Goal: Task Accomplishment & Management: Use online tool/utility

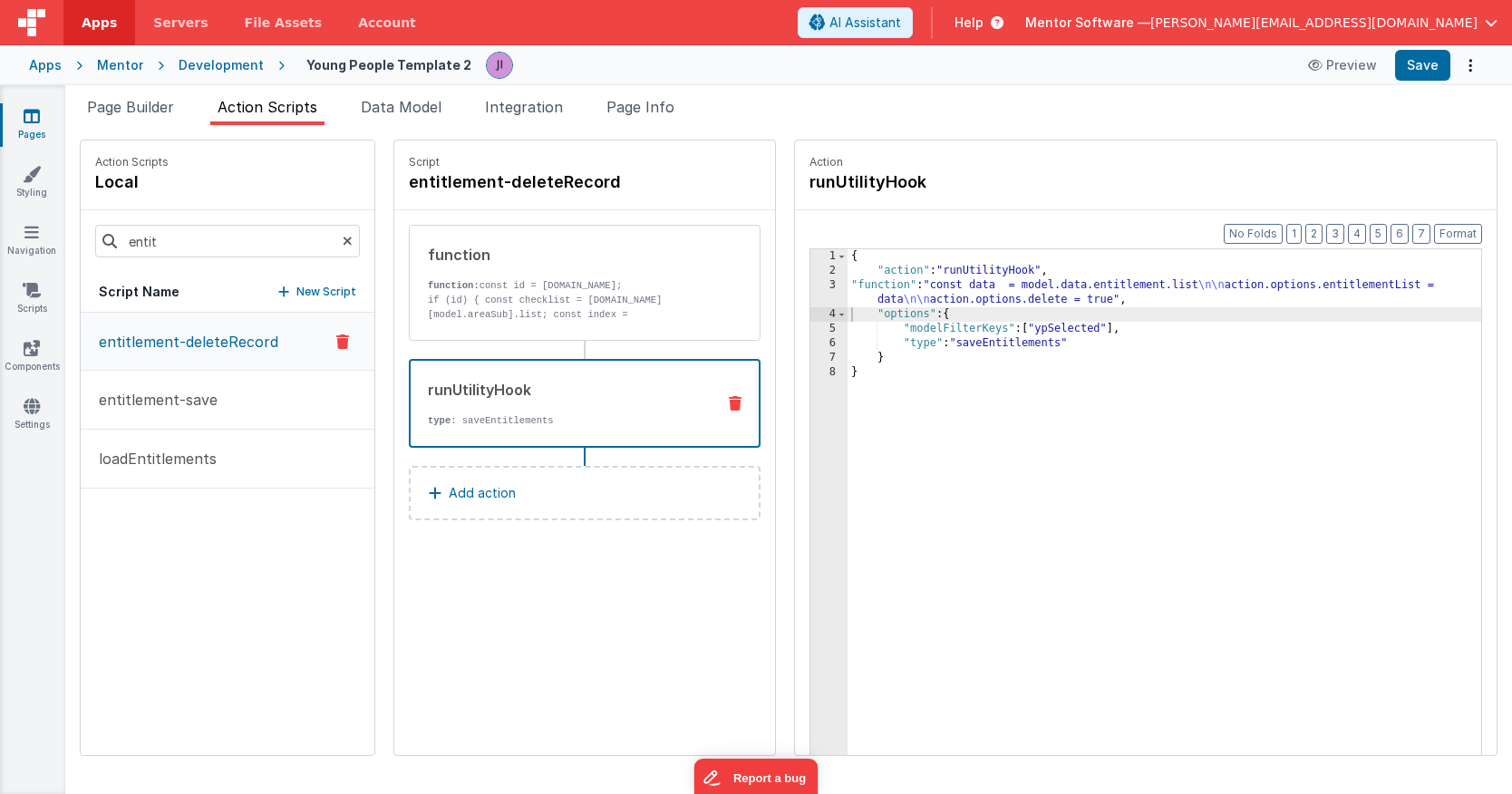
click at [916, 400] on div "{ "action" : "runUtilityHook" , "function" : "const data = model.data.entitleme…" at bounding box center [1164, 544] width 633 height 591
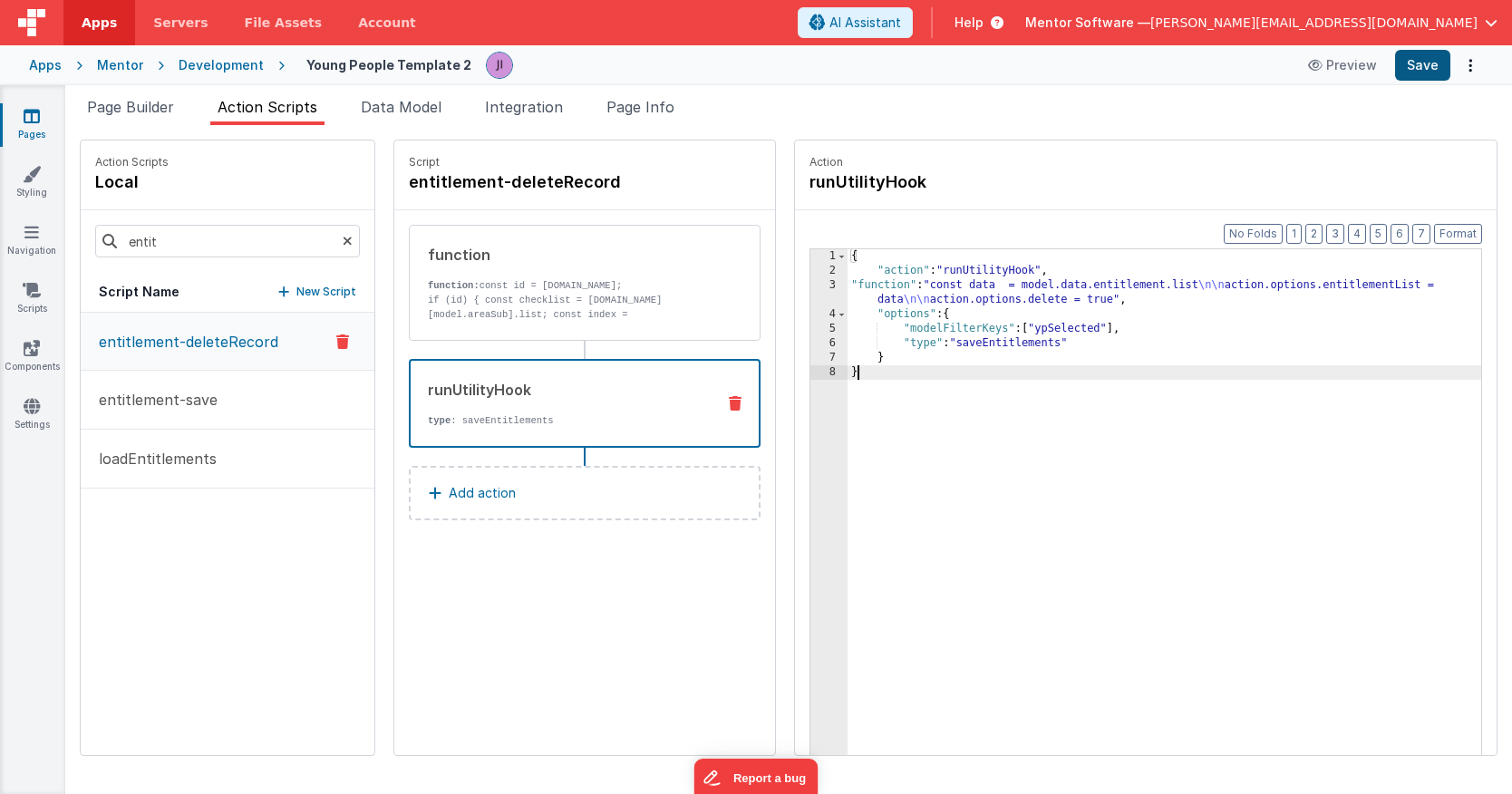
click at [1426, 80] on button "Save" at bounding box center [1422, 65] width 55 height 31
click at [38, 130] on link "Pages" at bounding box center [32, 125] width 65 height 36
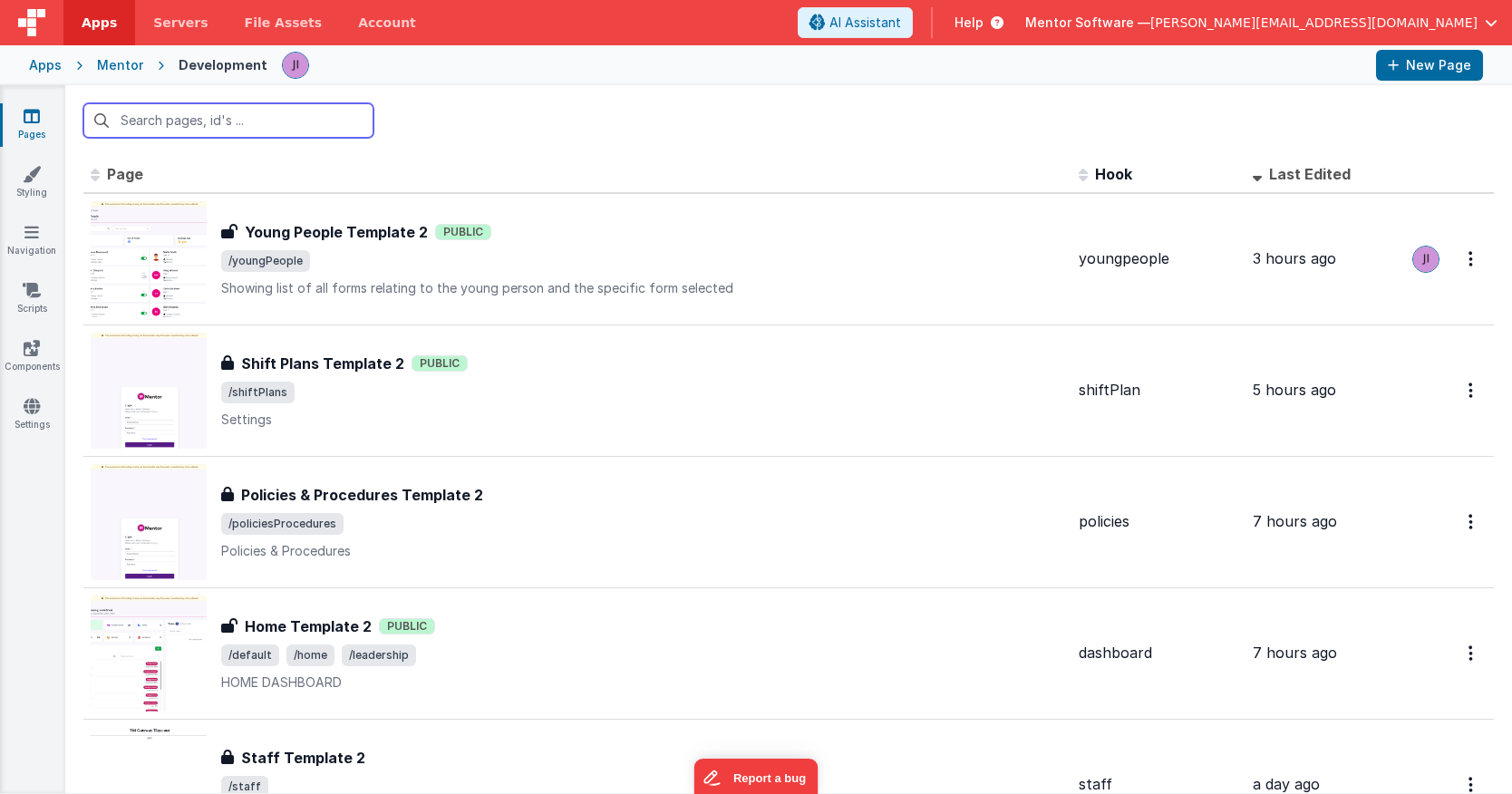
click at [170, 114] on input "text" at bounding box center [229, 121] width 290 height 34
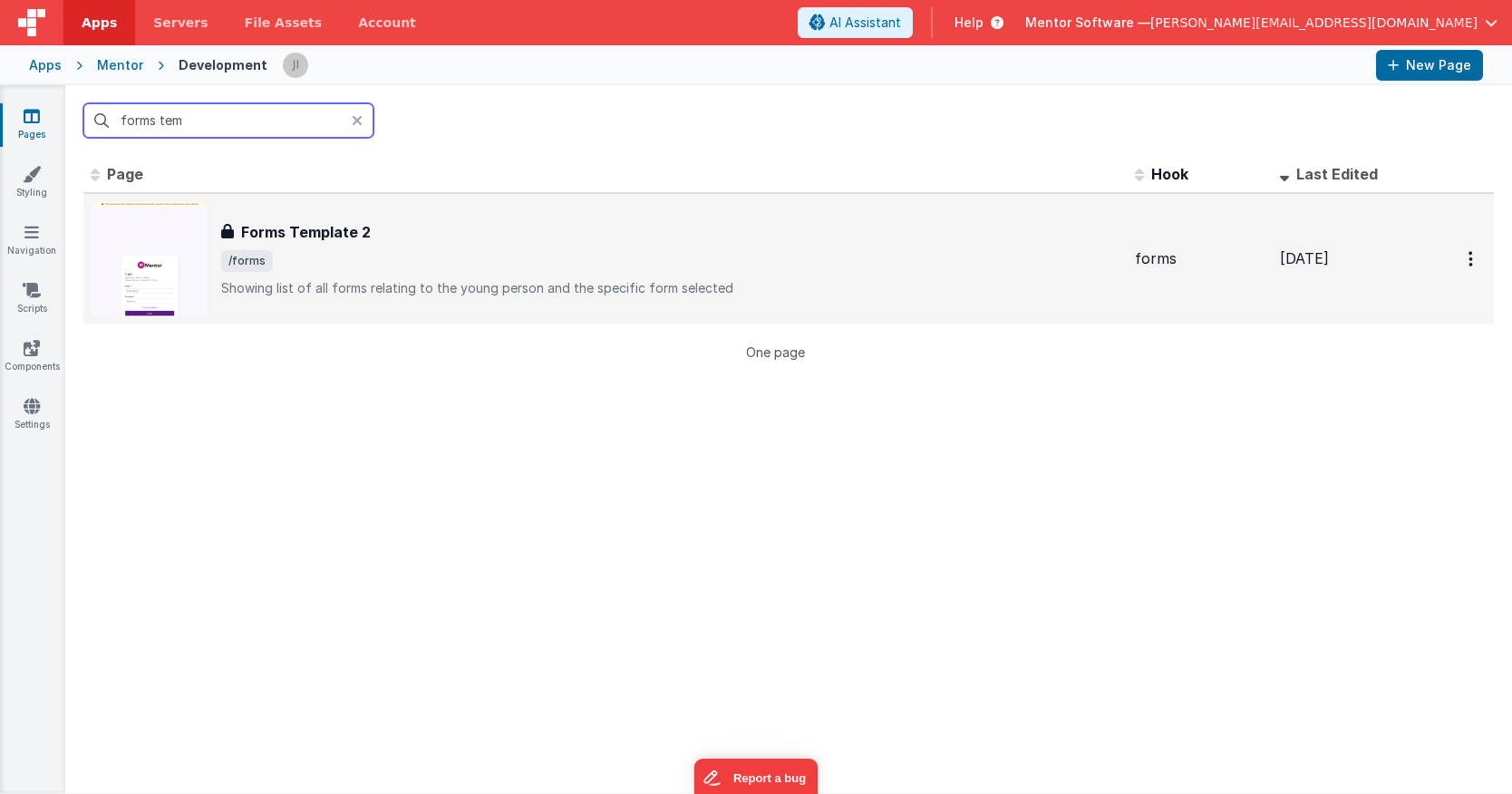
type input "forms tem"
click at [368, 243] on div "Forms Template 2 Forms Template 2 /forms Showing list of all forms relating to …" at bounding box center [671, 260] width 899 height 76
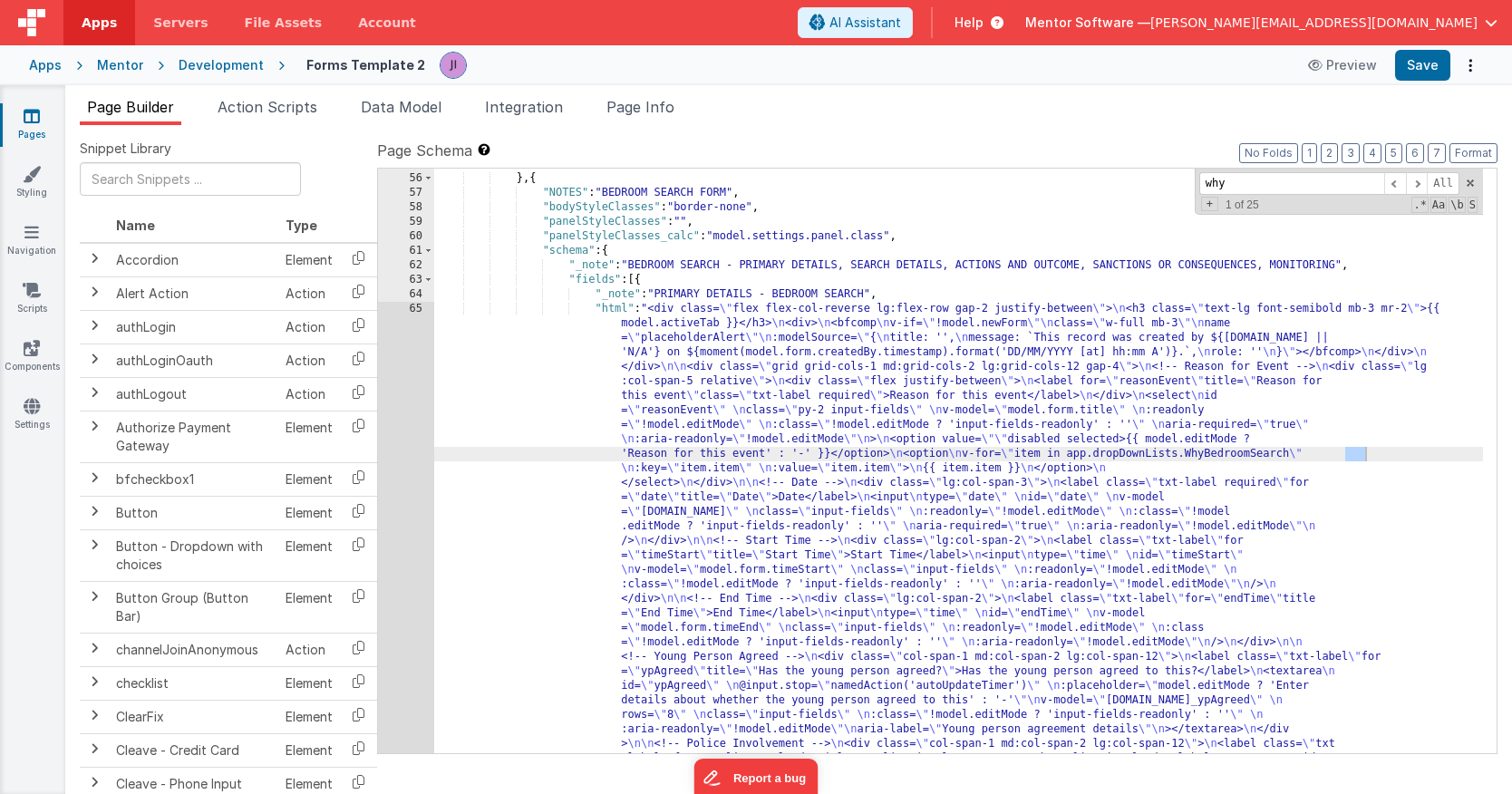
scroll to position [1972, 0]
click at [918, 430] on div ""visible_calc" : "(app.activeForm.ogName === 'Key Worker Sessions' || app.activ…" at bounding box center [957, 695] width 1048 height 1193
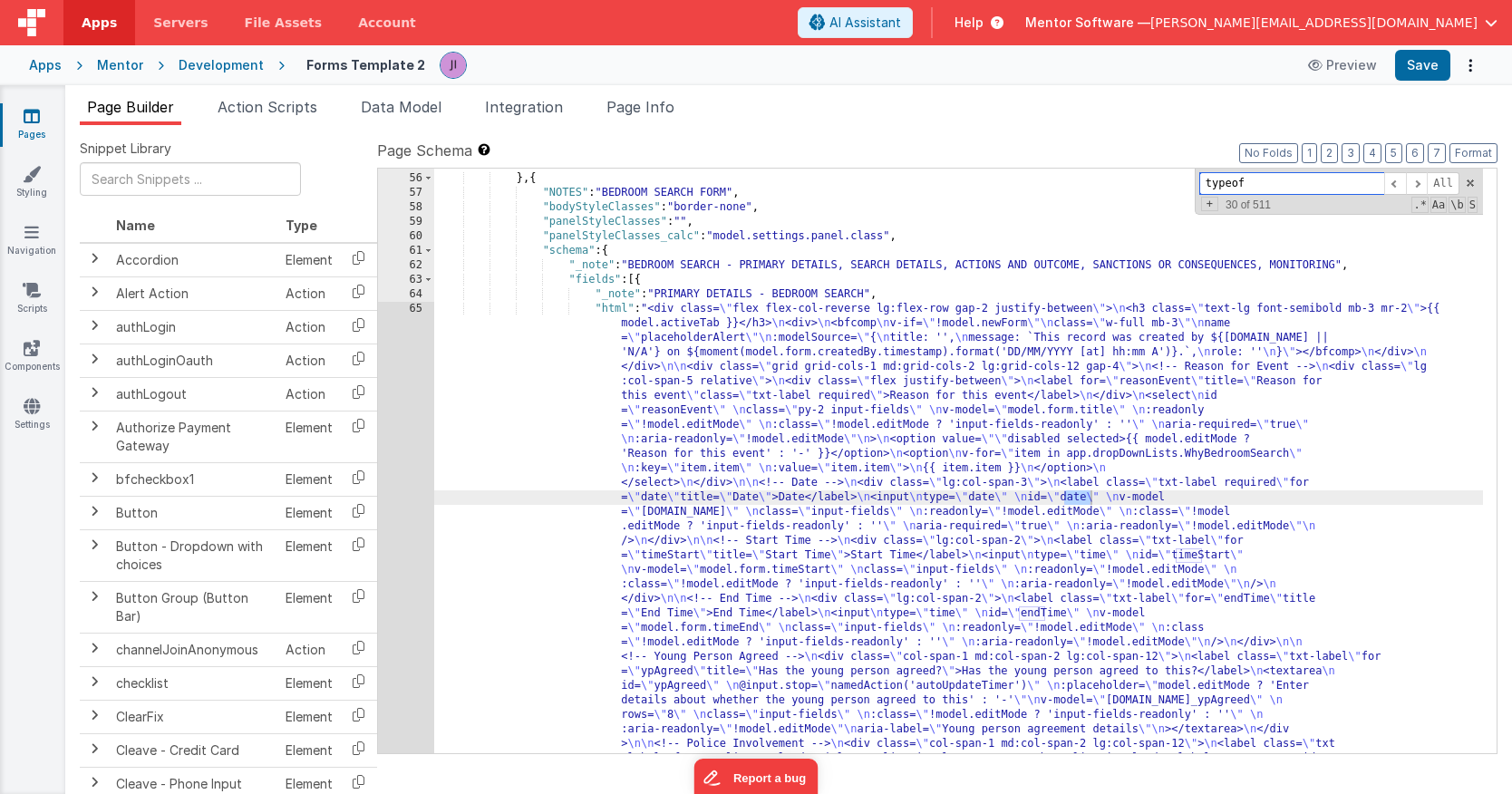
scroll to position [2972, 0]
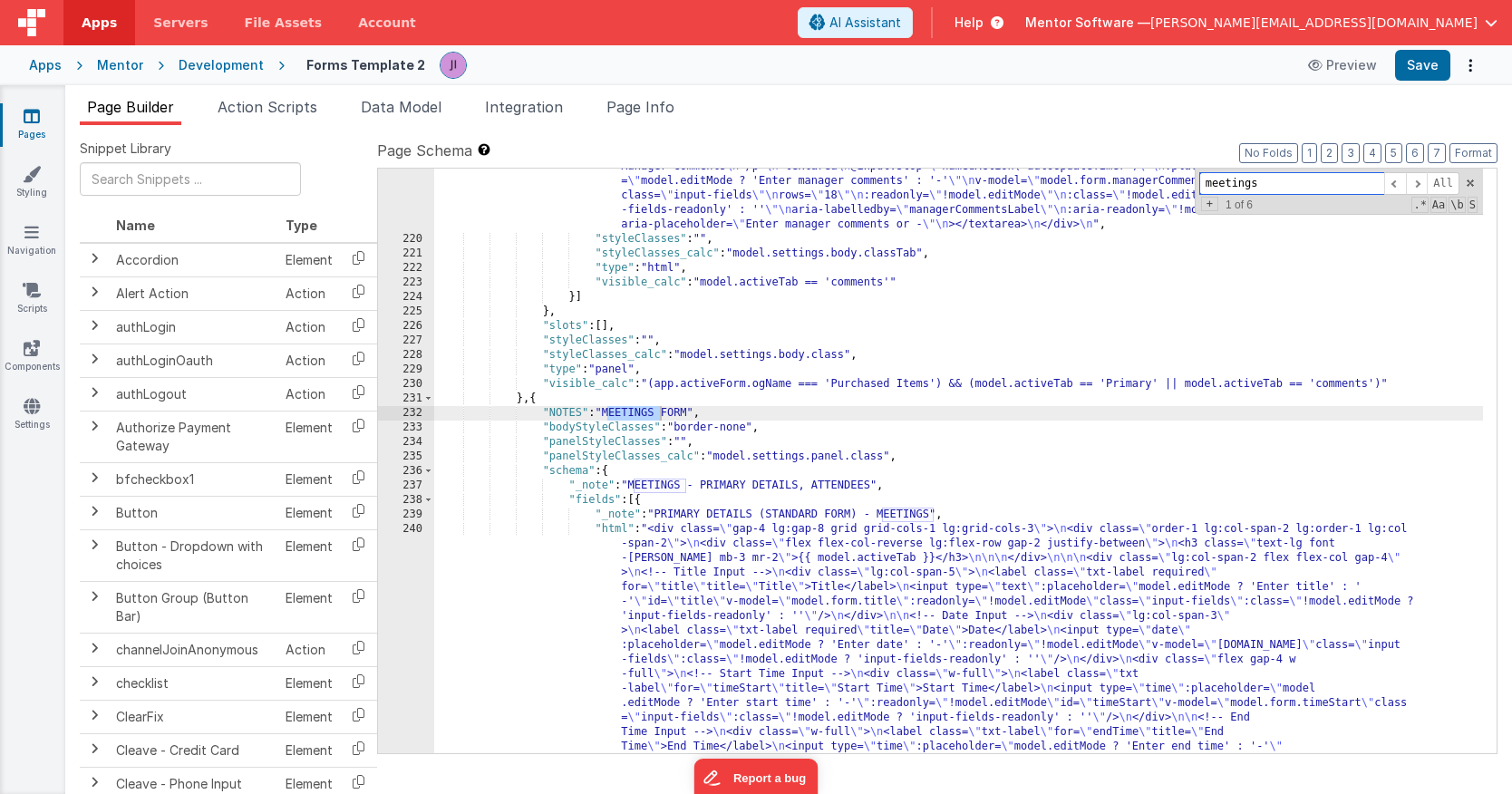
scroll to position [6435, 0]
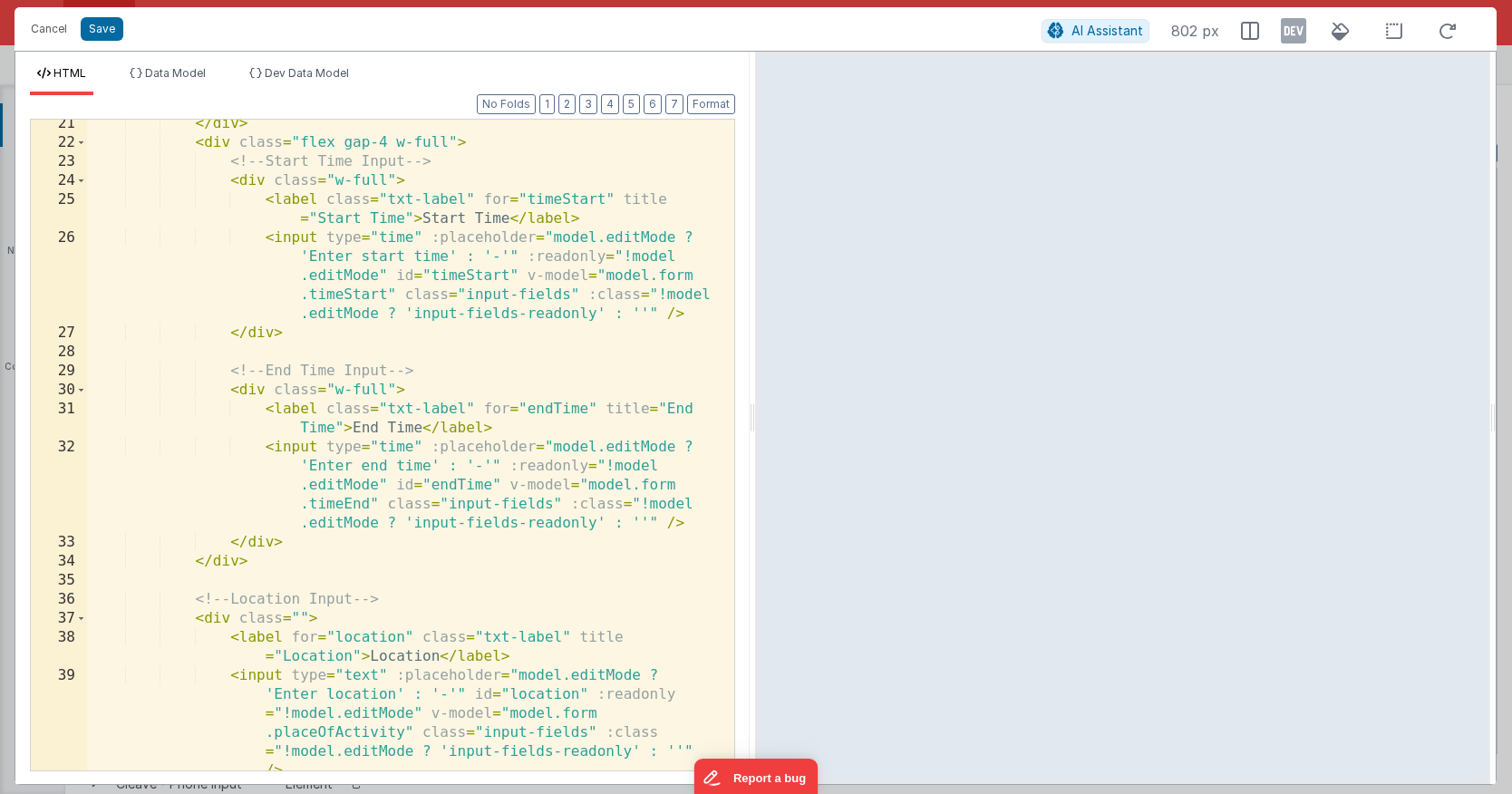
scroll to position [0, 0]
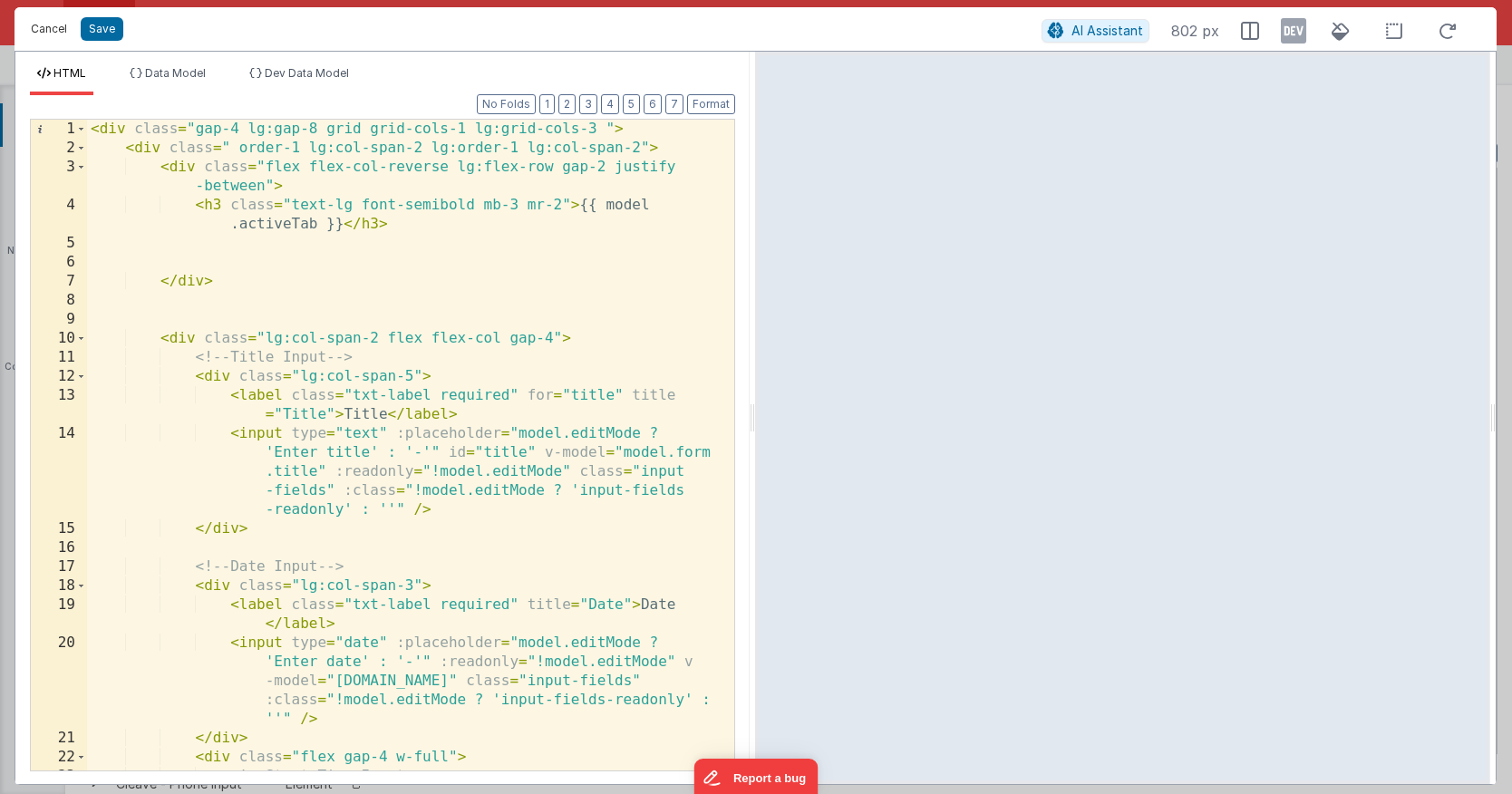
click at [50, 39] on button "Cancel" at bounding box center [49, 29] width 54 height 25
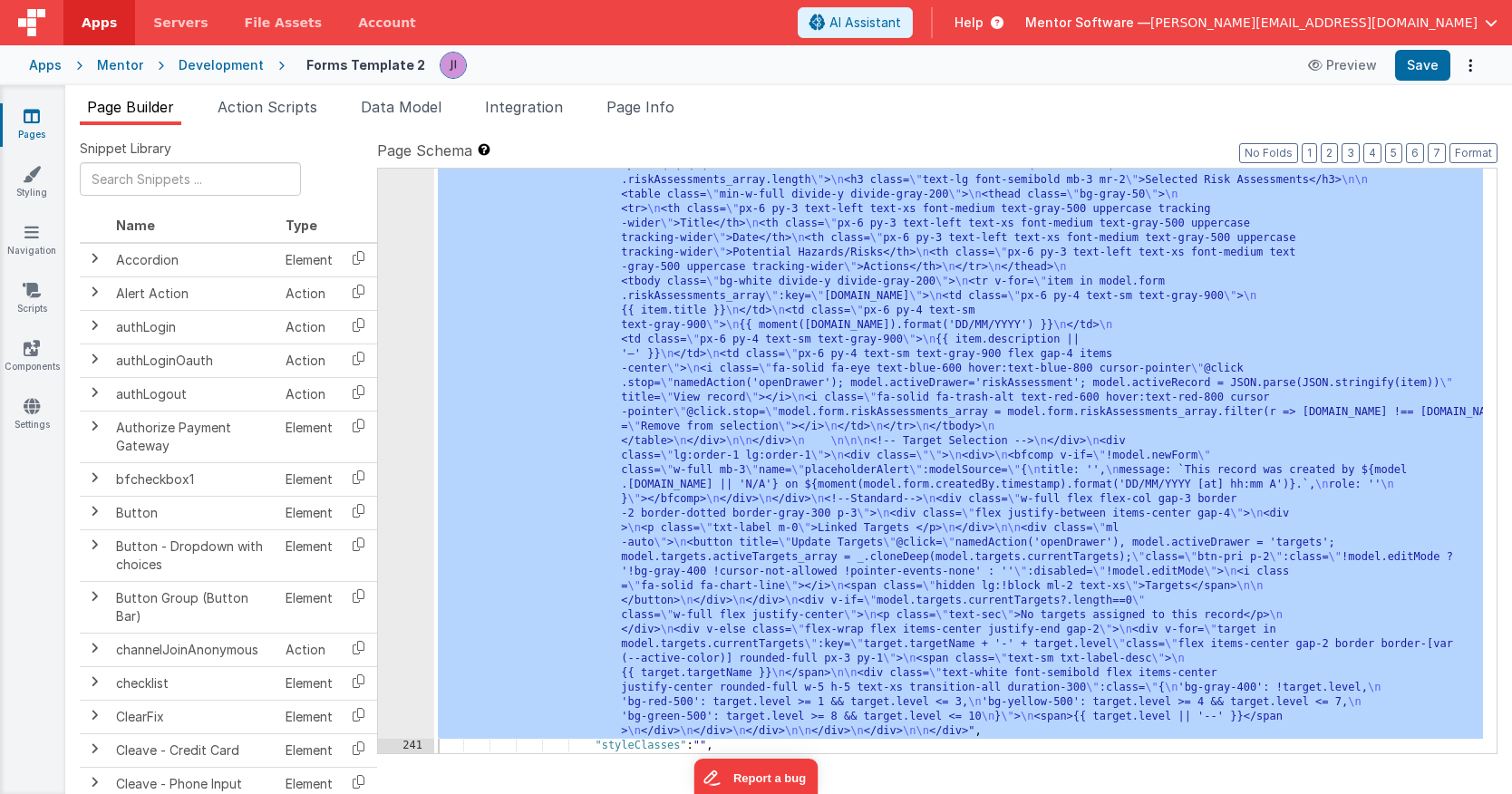
click at [1301, 437] on div ""html" : "<div class= \" gap-4 lg:gap-8 grid grid-cols-1 lg:grid-cols-3 \" > \n…" at bounding box center [957, 386] width 1048 height 1904
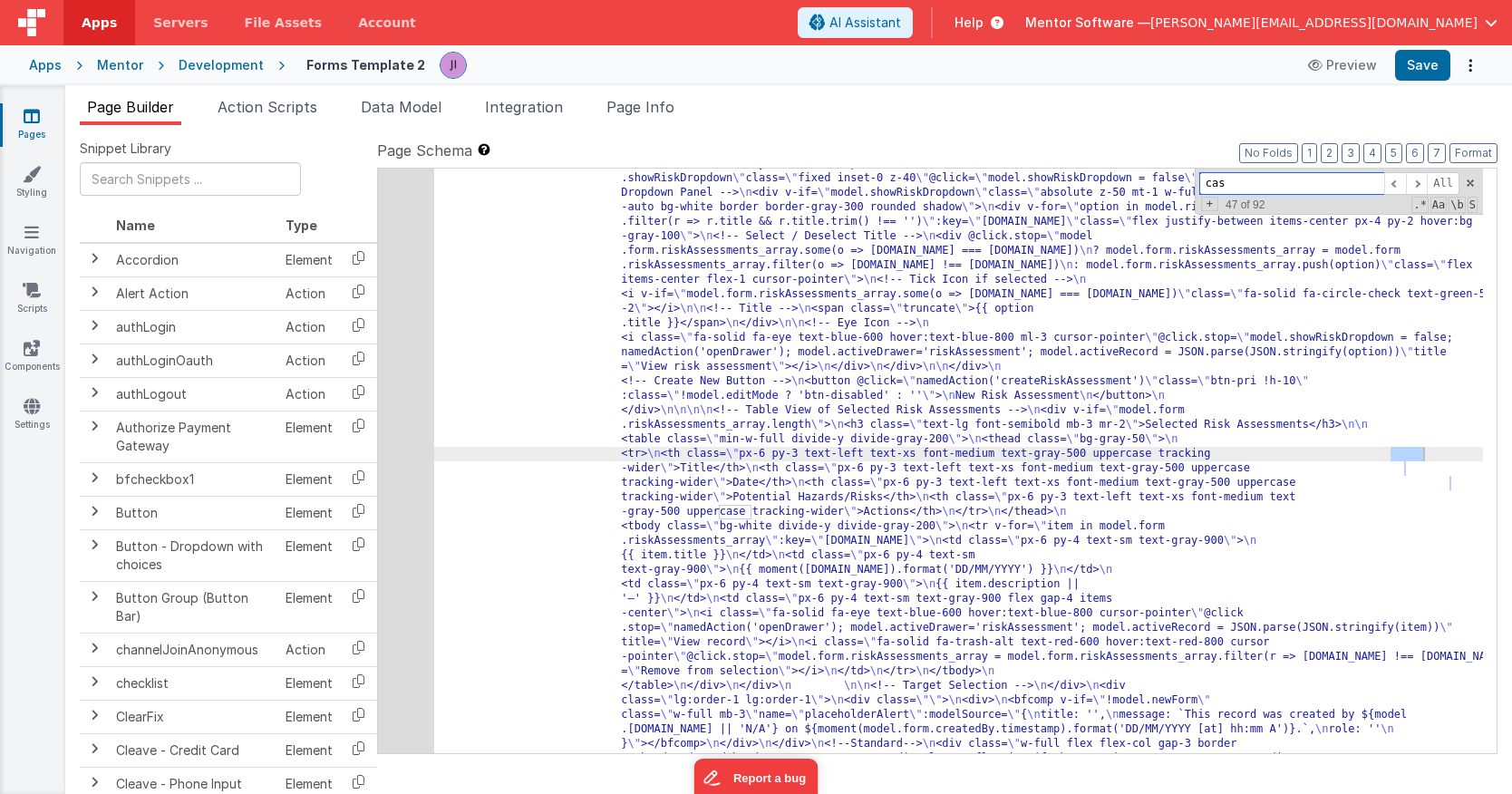
scroll to position [7490, 0]
type input "c"
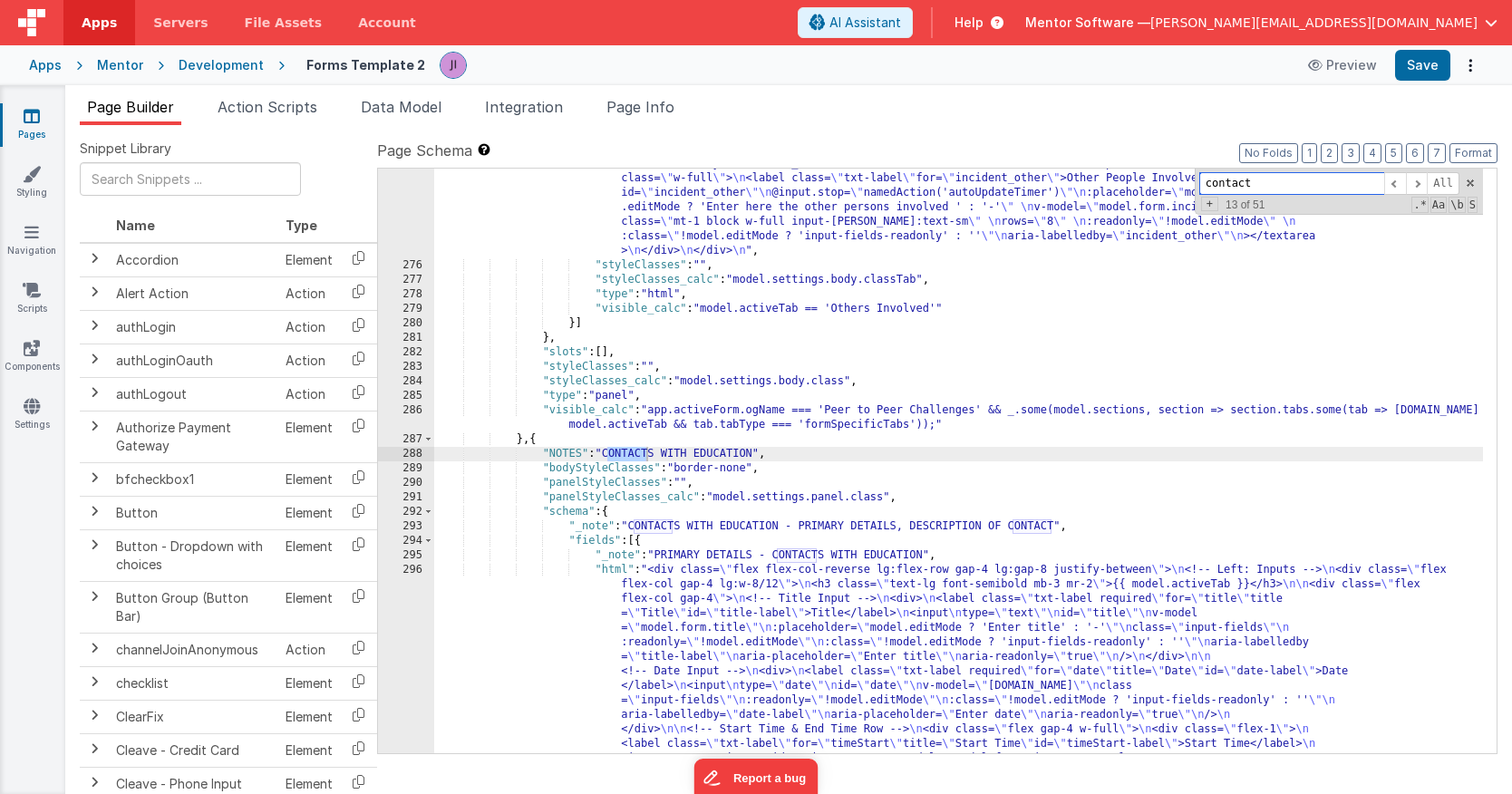
scroll to position [8119, 0]
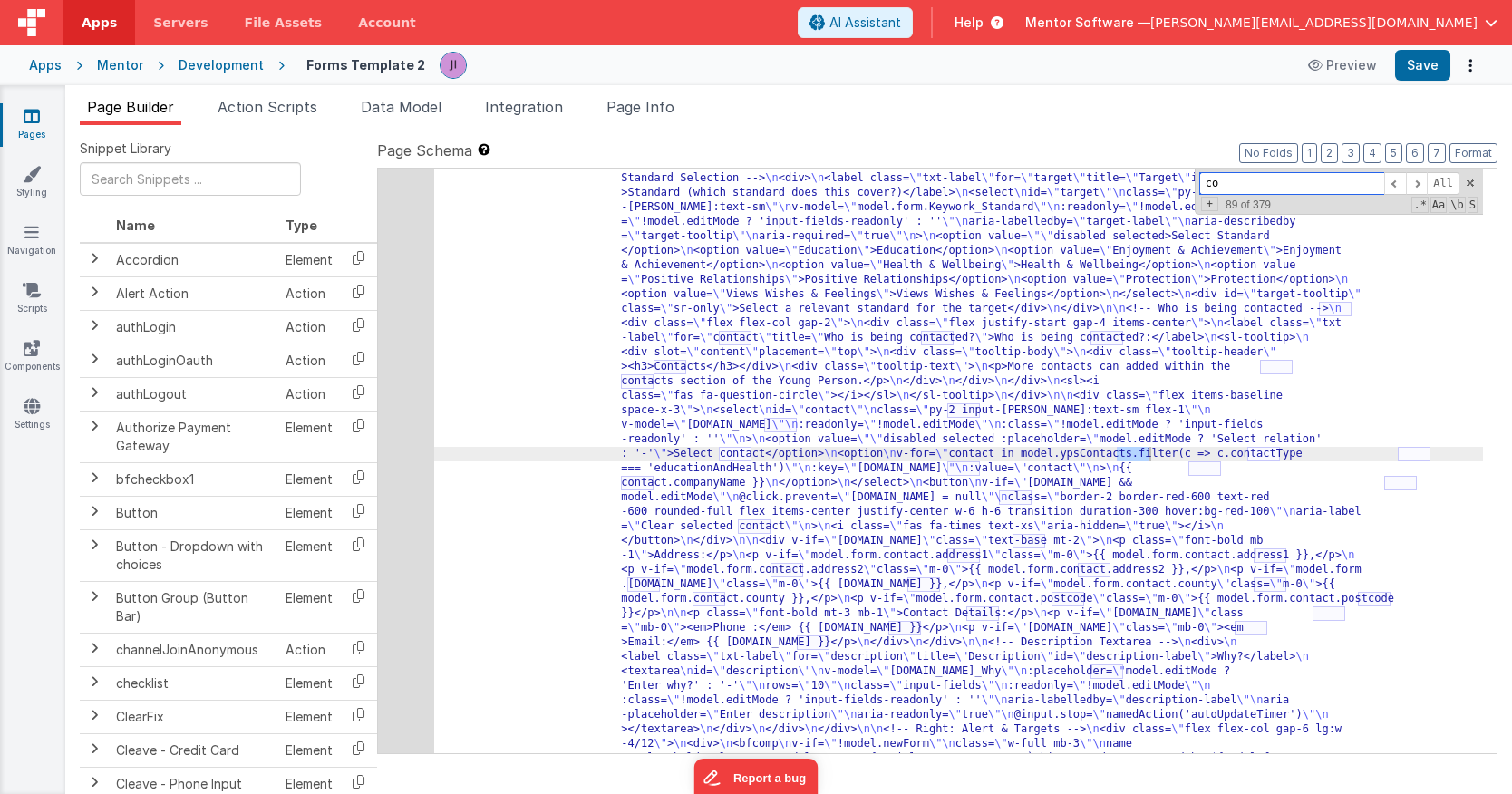
type input "c"
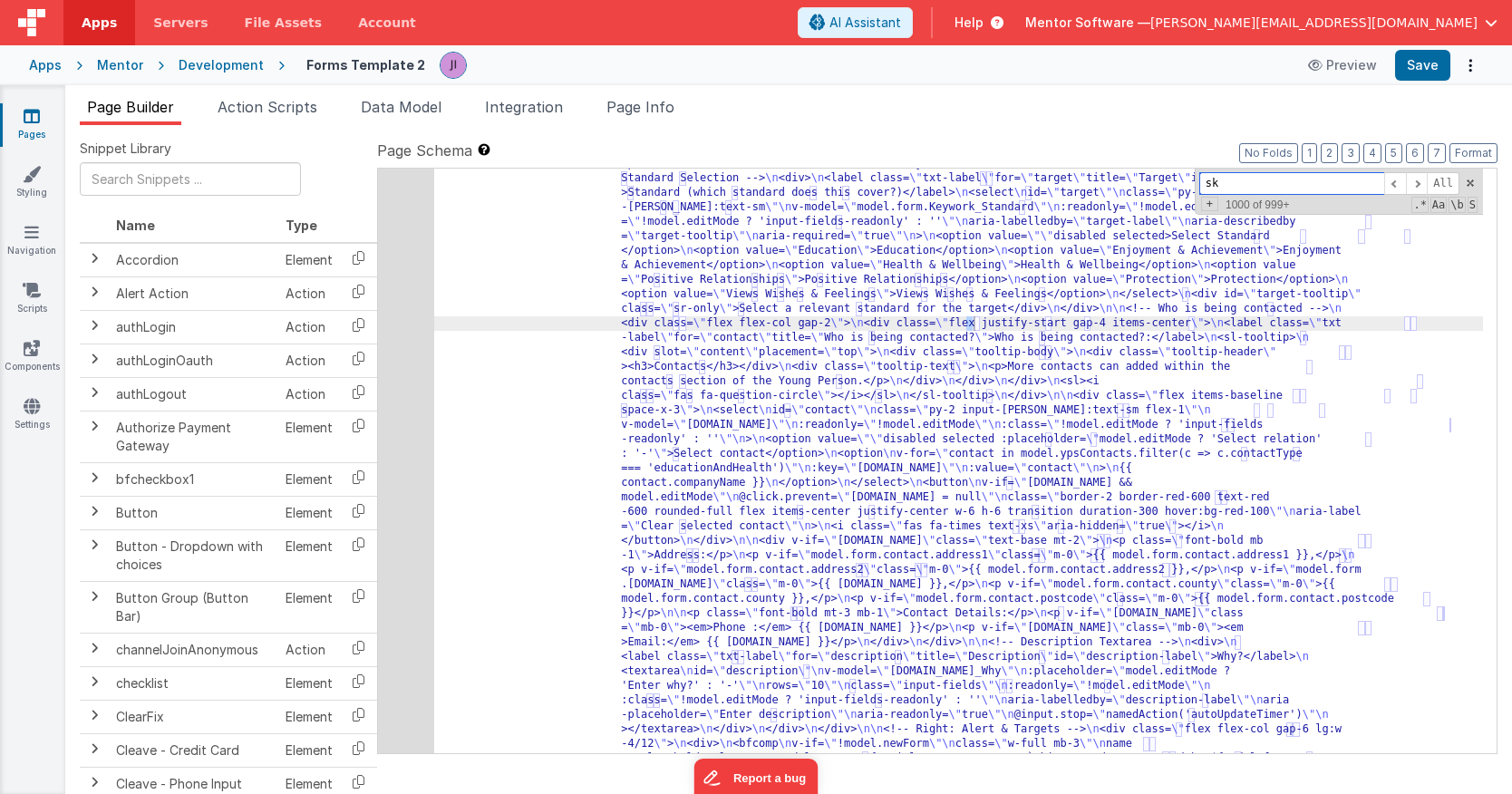
scroll to position [9102, 0]
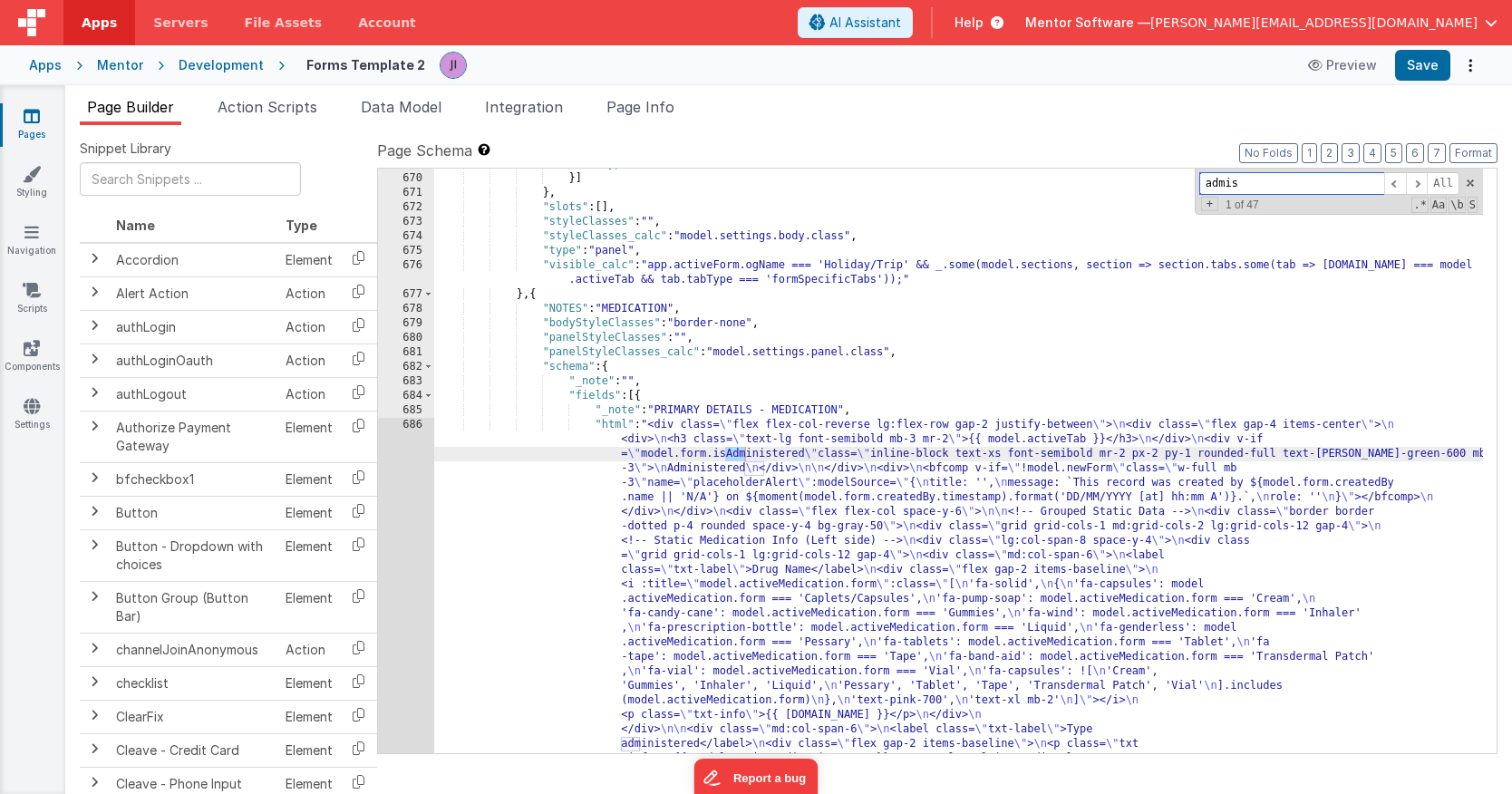
scroll to position [17663, 0]
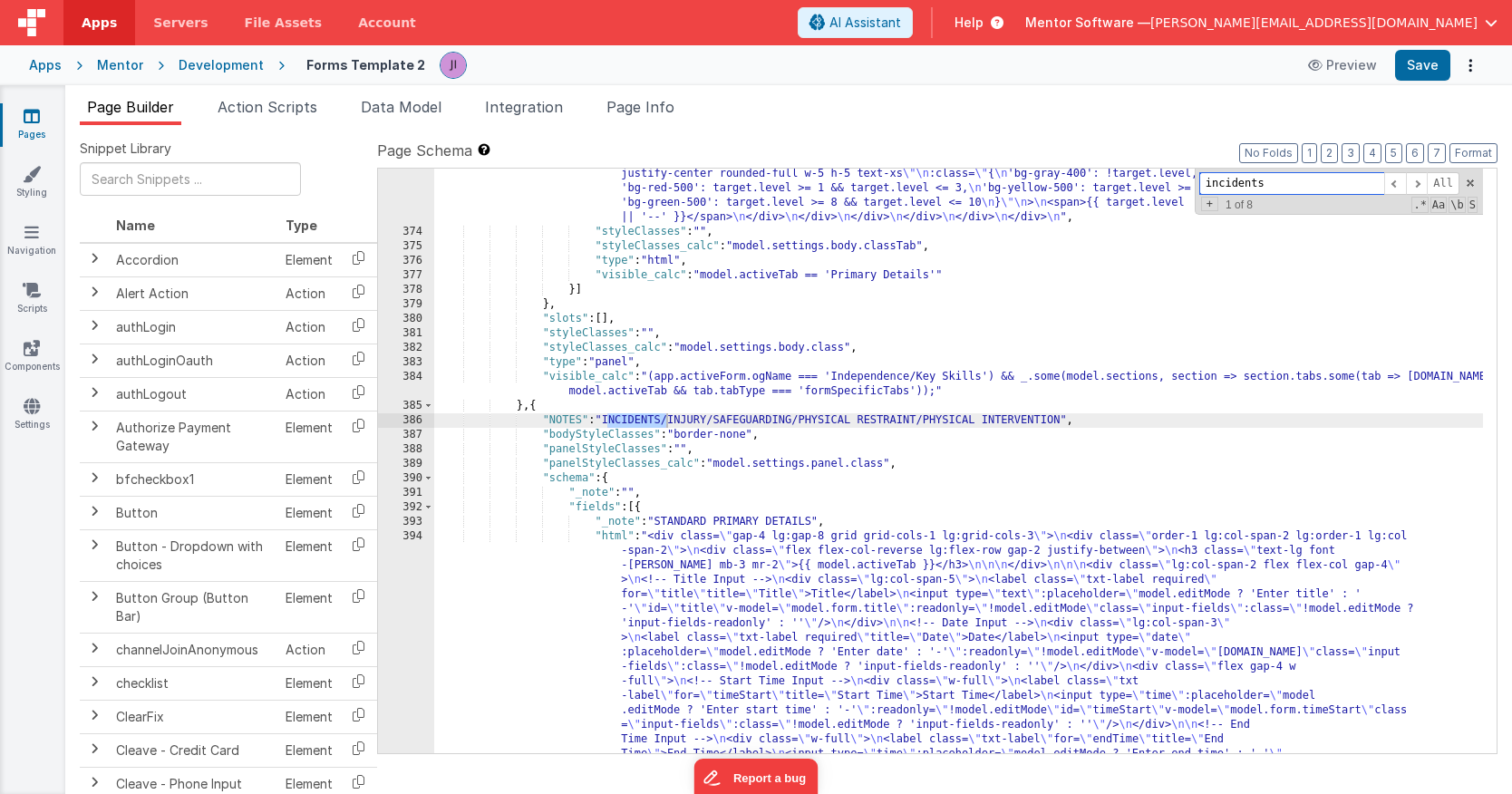
scroll to position [9536, 0]
type input "incidents"
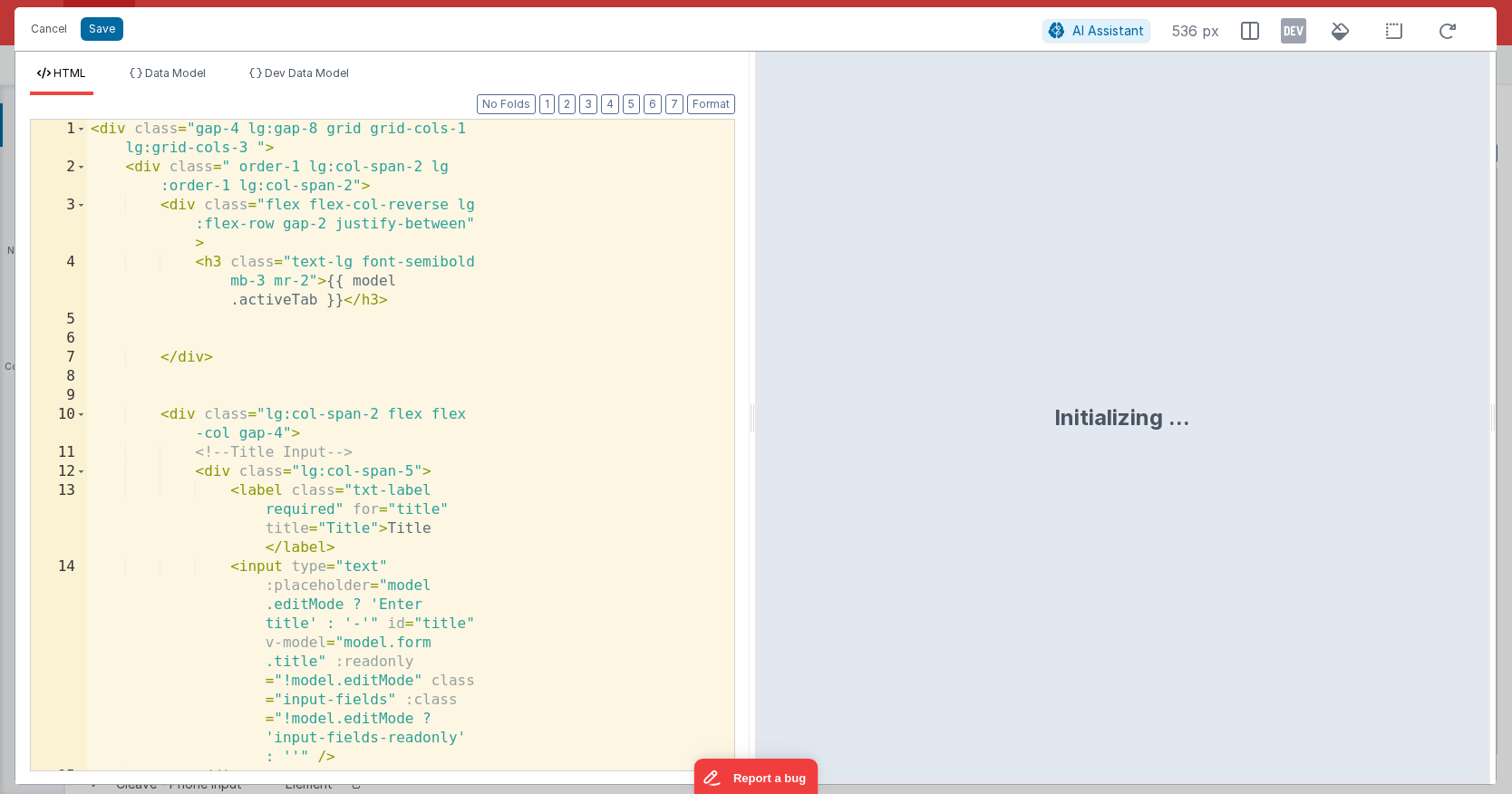
scroll to position [10166, 0]
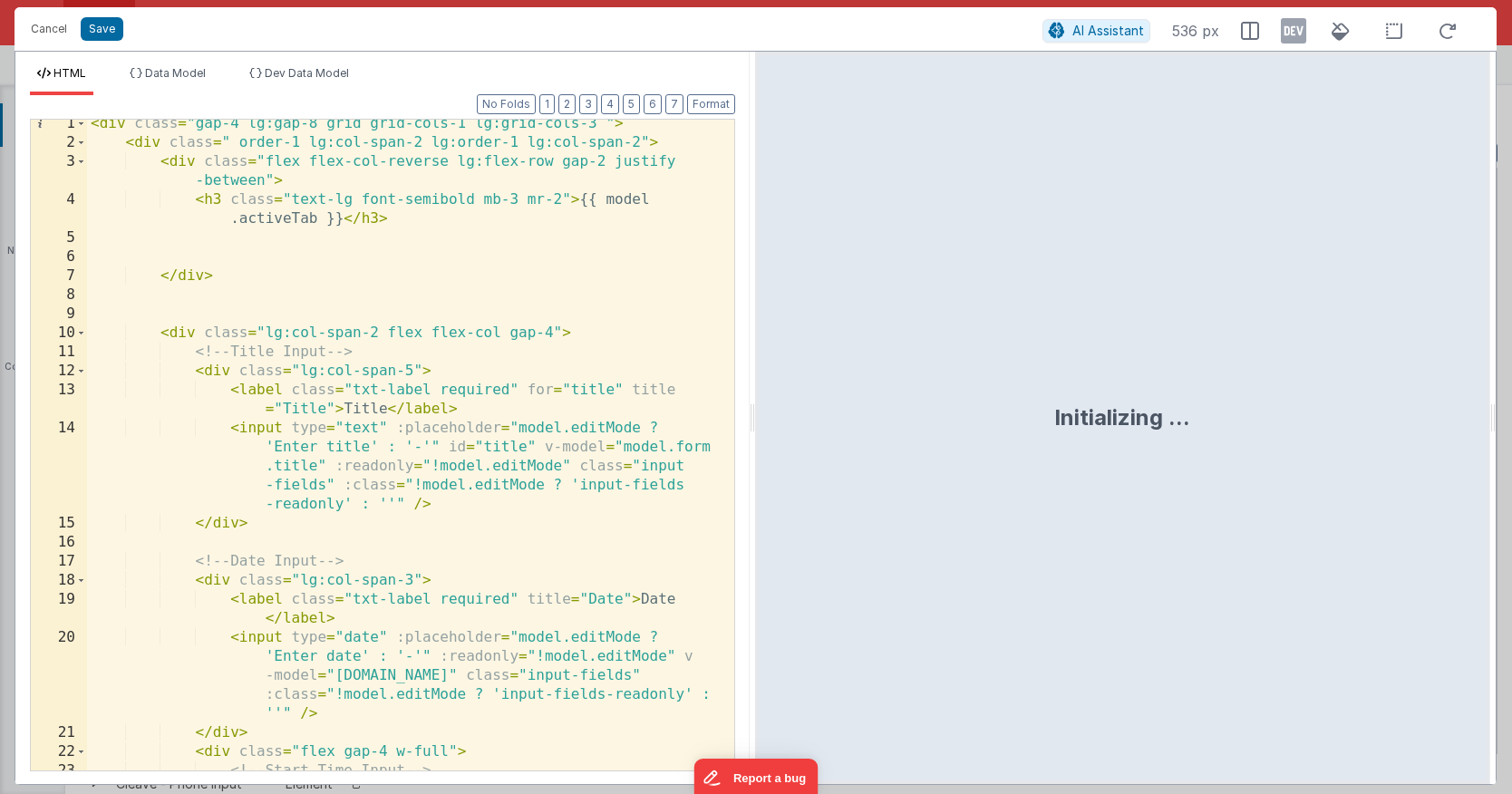
click at [323, 309] on div "< div class = "gap-4 lg:gap-8 grid grid-cols-1 lg:grid-cols-3 " > < div class =…" at bounding box center [404, 458] width 633 height 689
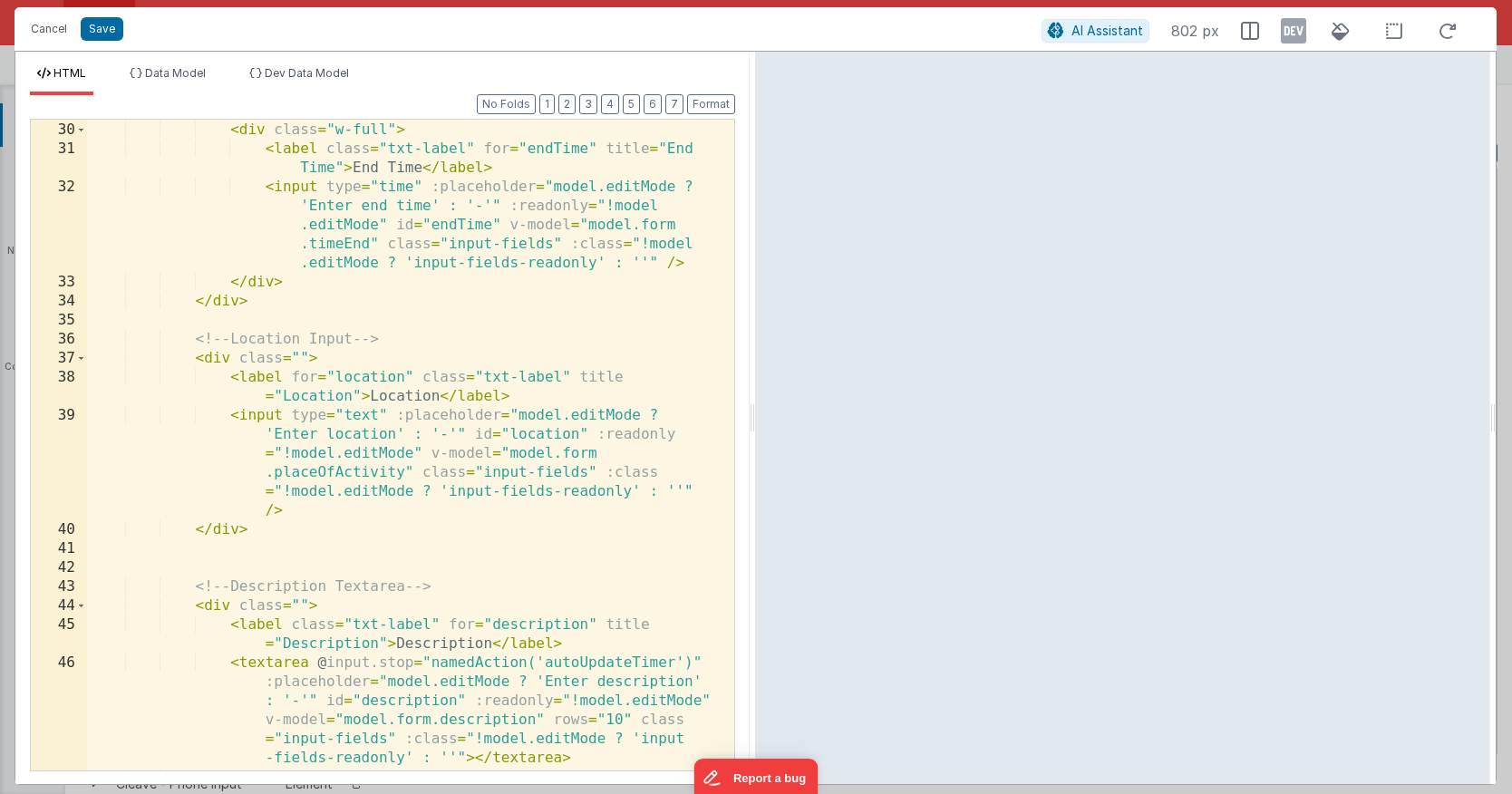
scroll to position [1124, 0]
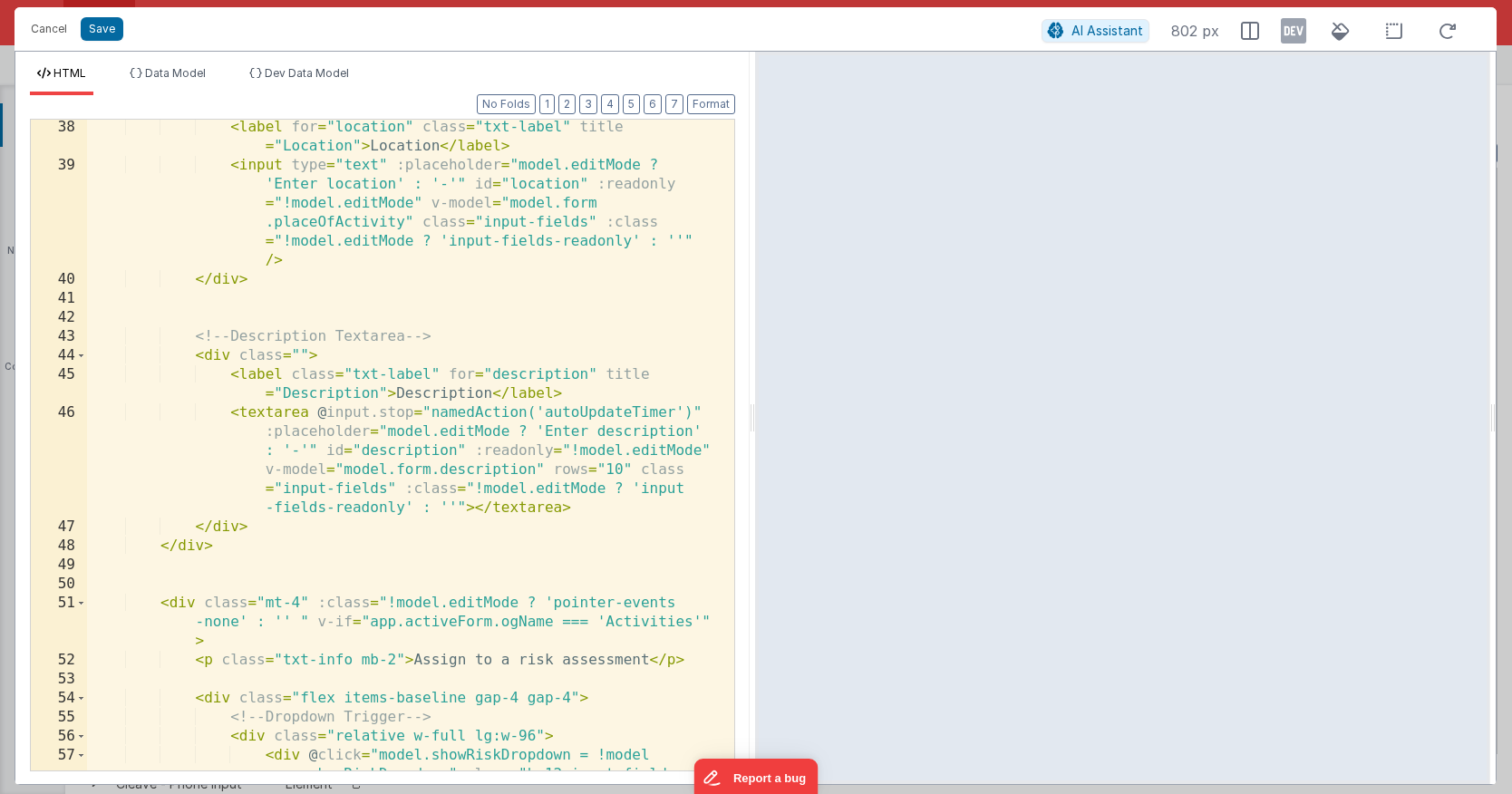
click at [191, 358] on div "< label for = "location" class = "txt-label" title = "Location" > Location </ l…" at bounding box center [404, 500] width 633 height 765
click at [211, 359] on div "< label for = "location" class = "txt-label" title = "Location" > Location </ l…" at bounding box center [404, 500] width 633 height 765
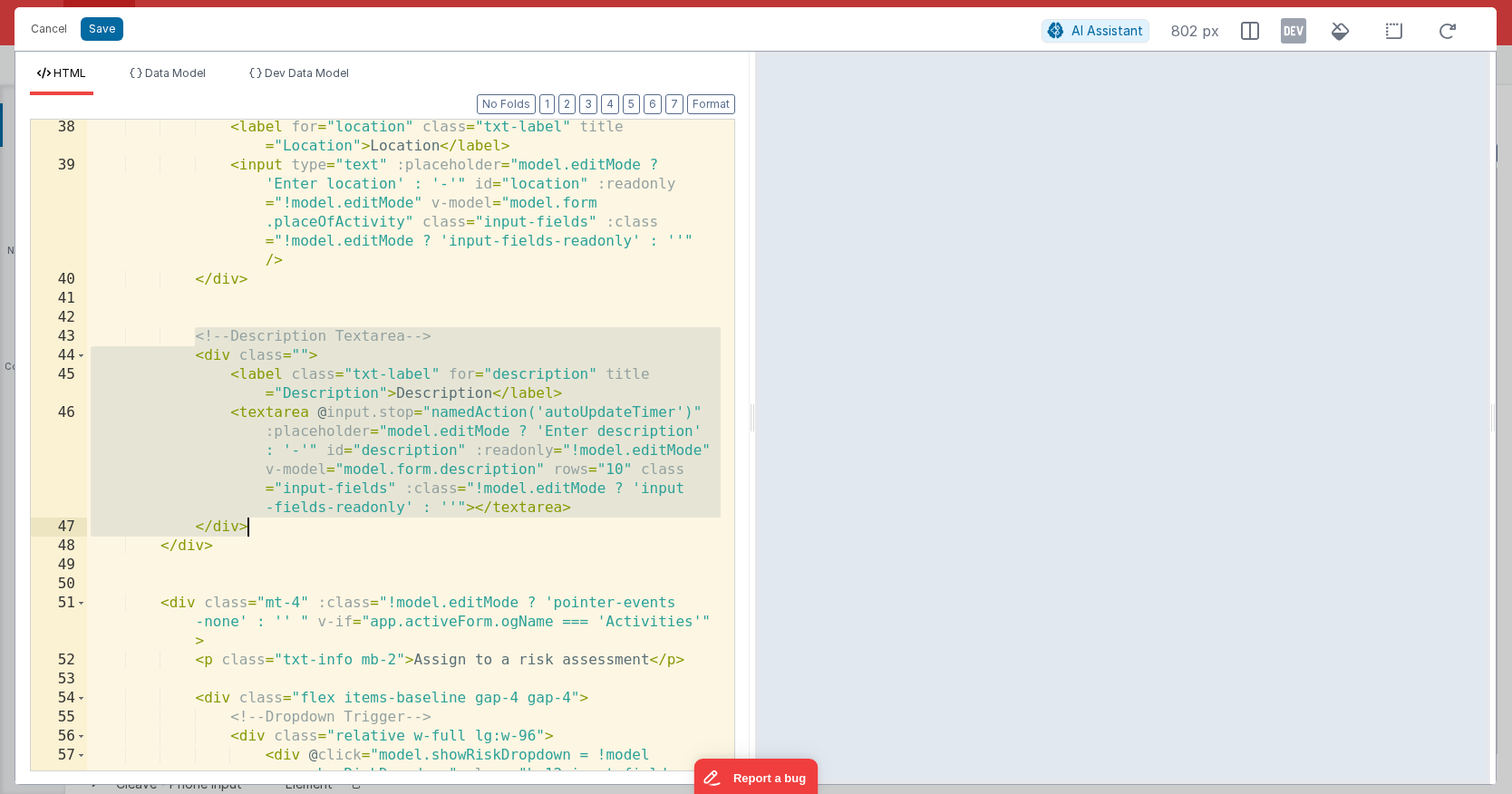
drag, startPoint x: 191, startPoint y: 333, endPoint x: 363, endPoint y: 530, distance: 261.5
click at [363, 530] on div "< label for = "location" class = "txt-label" title = "Location" > Location </ l…" at bounding box center [404, 500] width 633 height 765
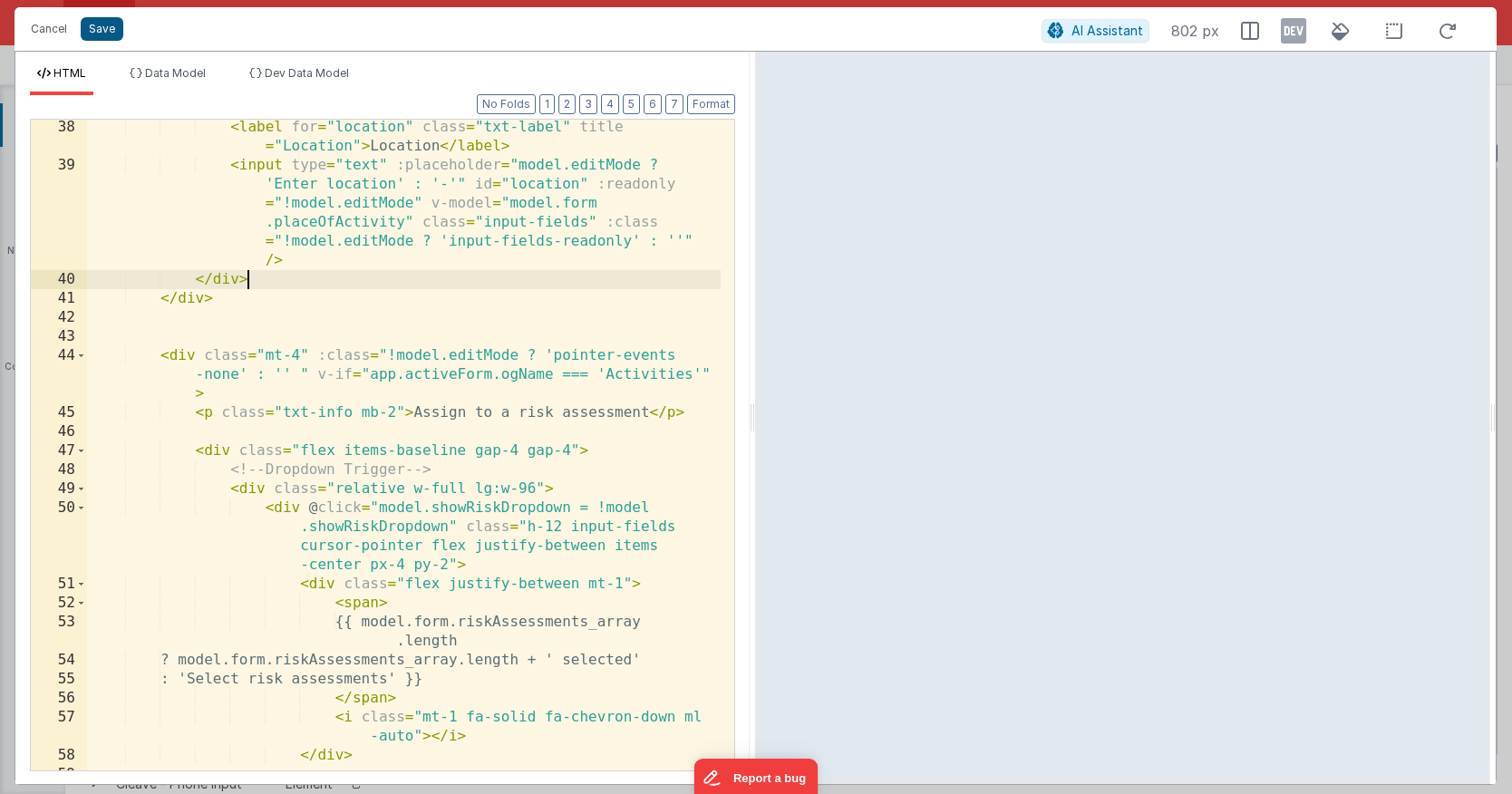
click at [115, 27] on button "Save" at bounding box center [102, 29] width 43 height 24
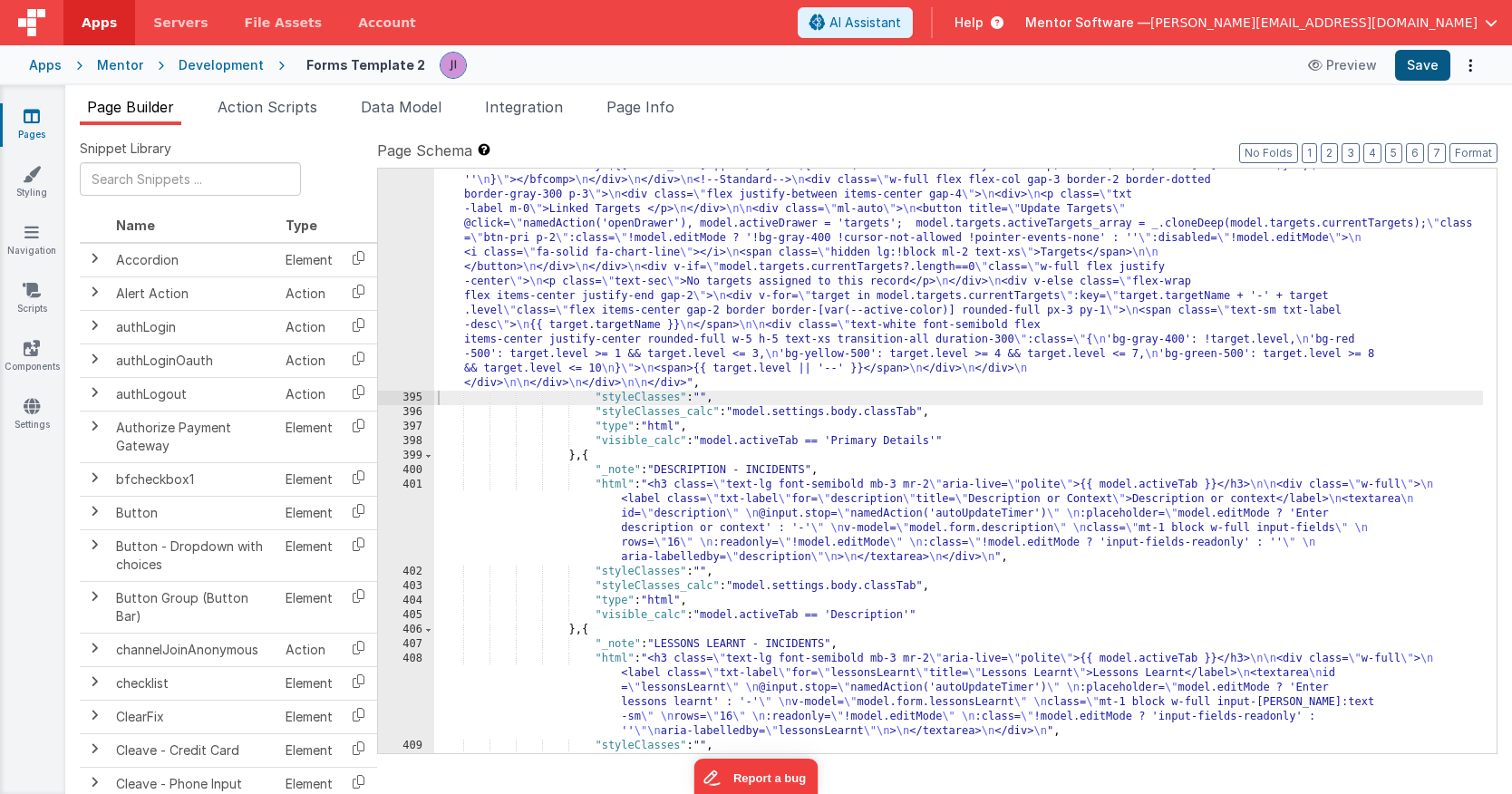
click at [1418, 74] on button "Save" at bounding box center [1422, 65] width 55 height 31
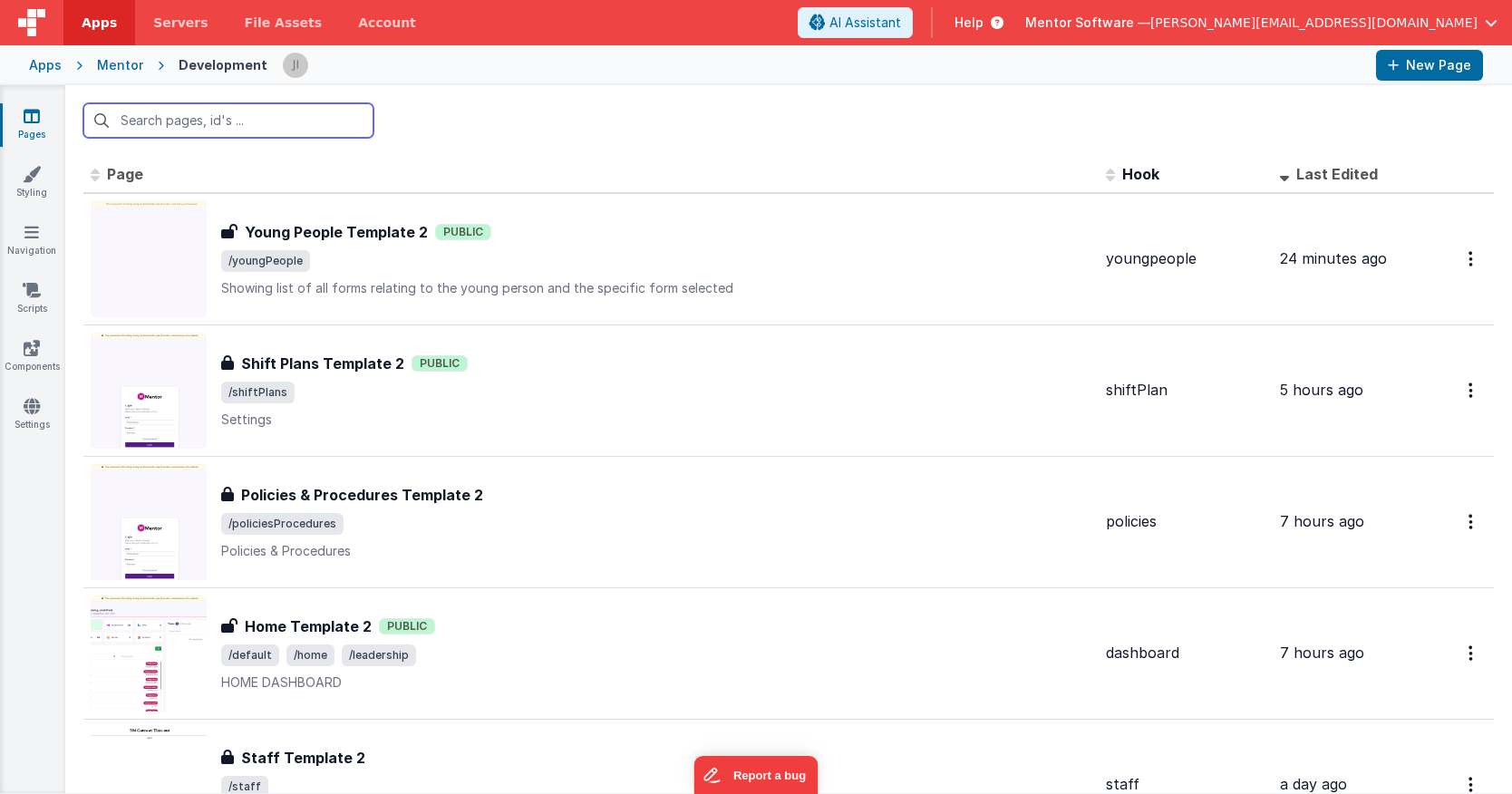
click at [277, 130] on input "text" at bounding box center [229, 121] width 290 height 34
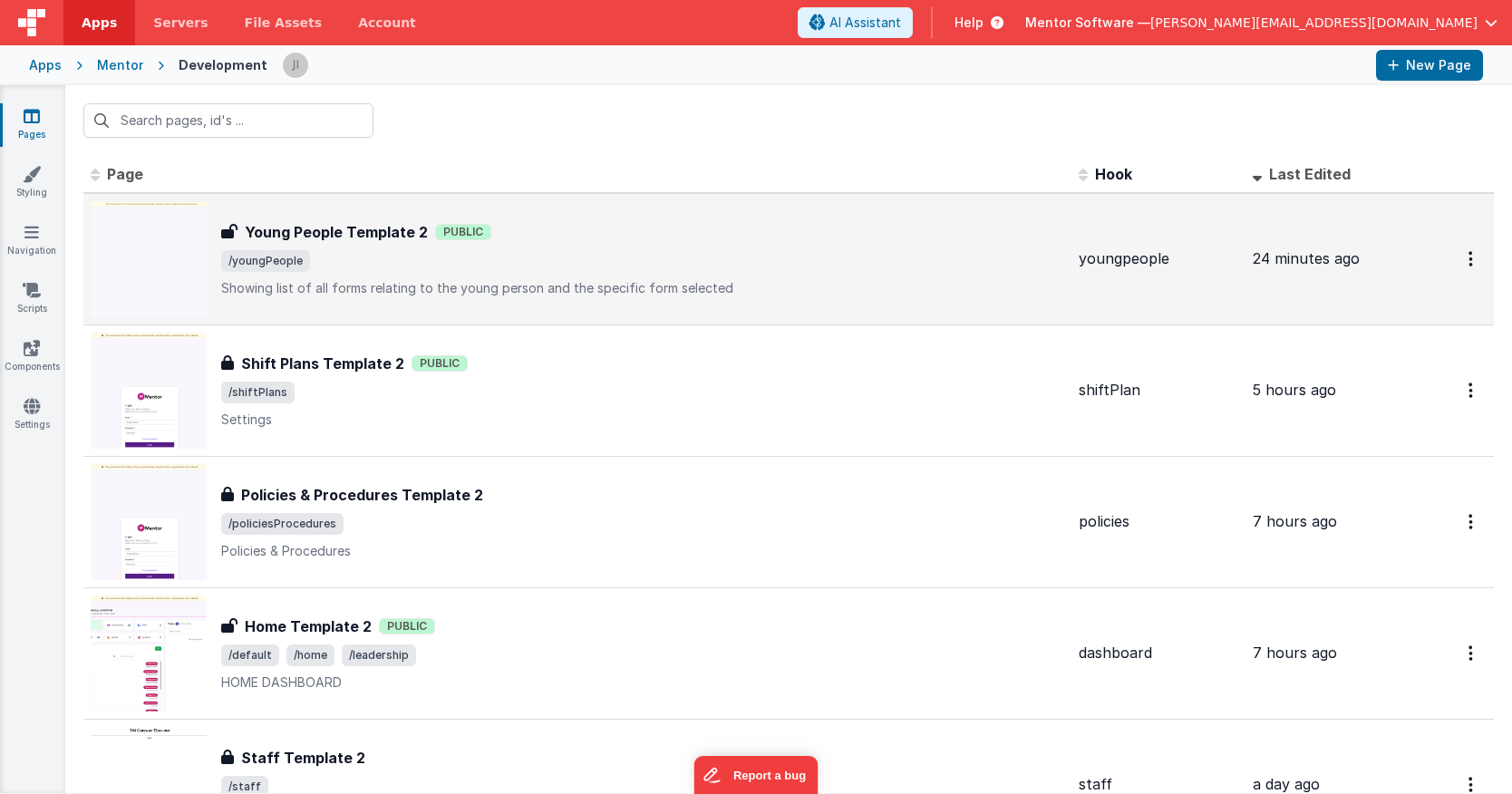
click at [616, 246] on div "Young People Template 2 Young People Template 2 Public /youngPeople Showing lis…" at bounding box center [643, 260] width 843 height 76
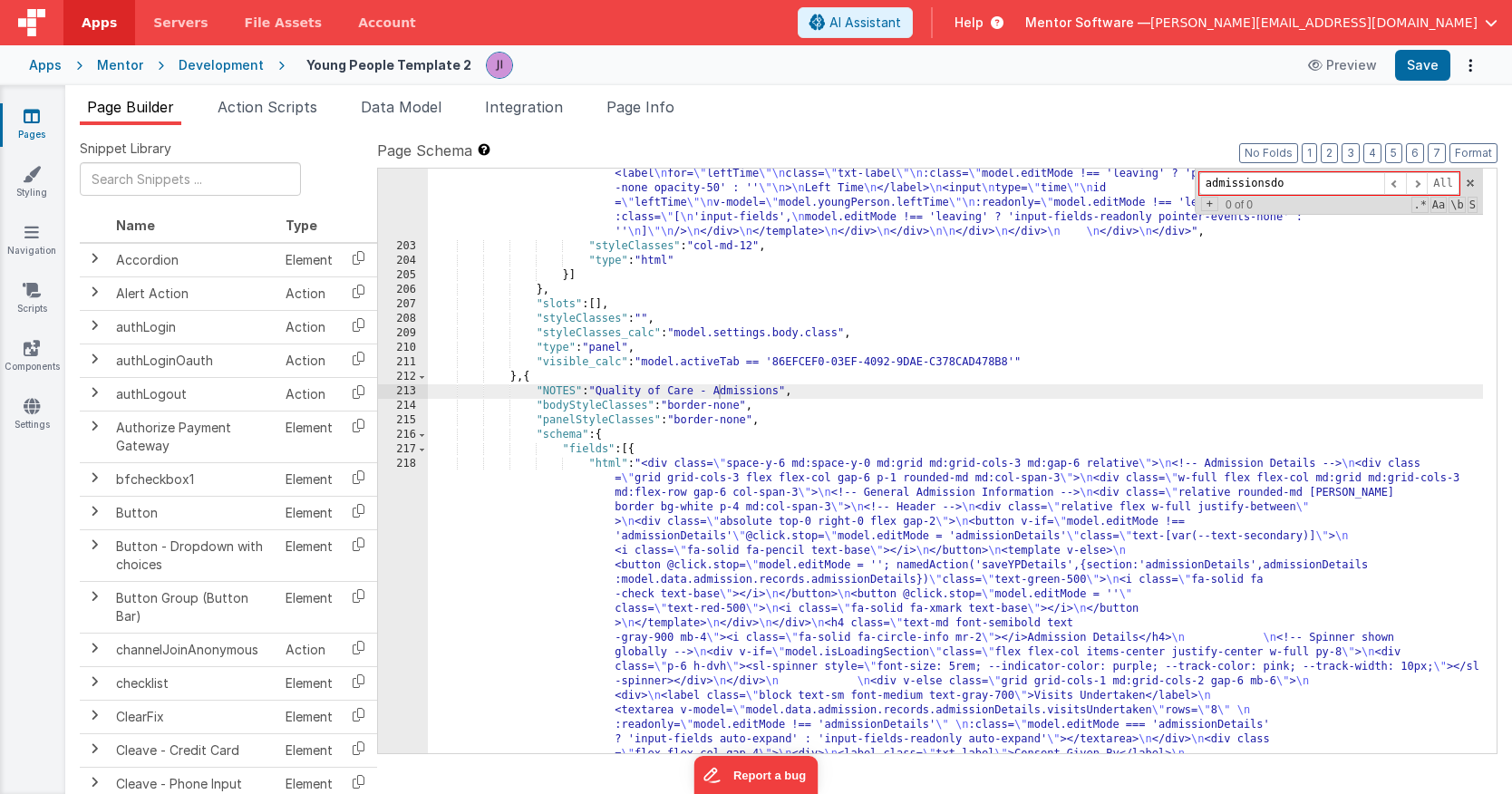
scroll to position [5248, 0]
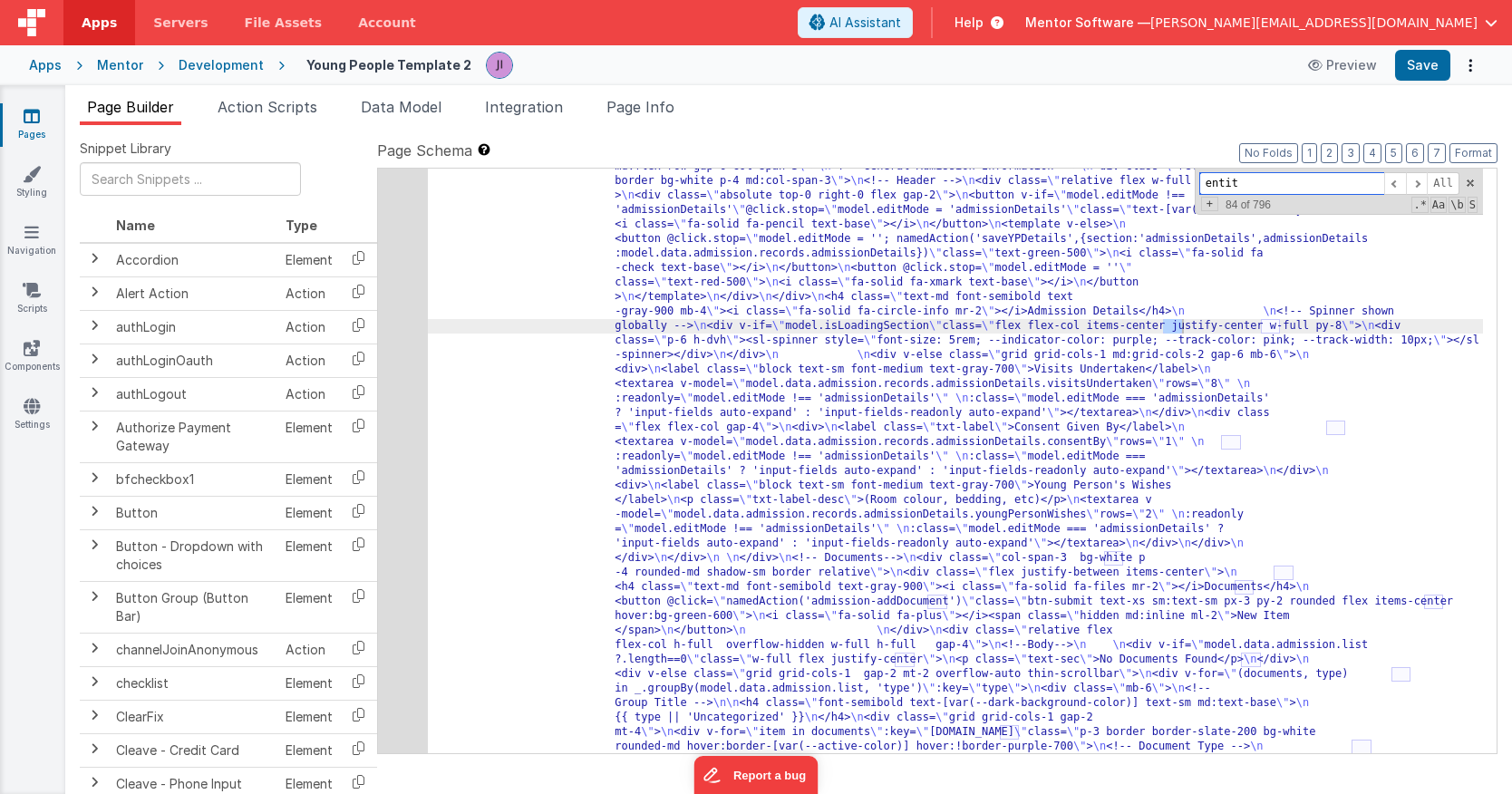
scroll to position [26932, 0]
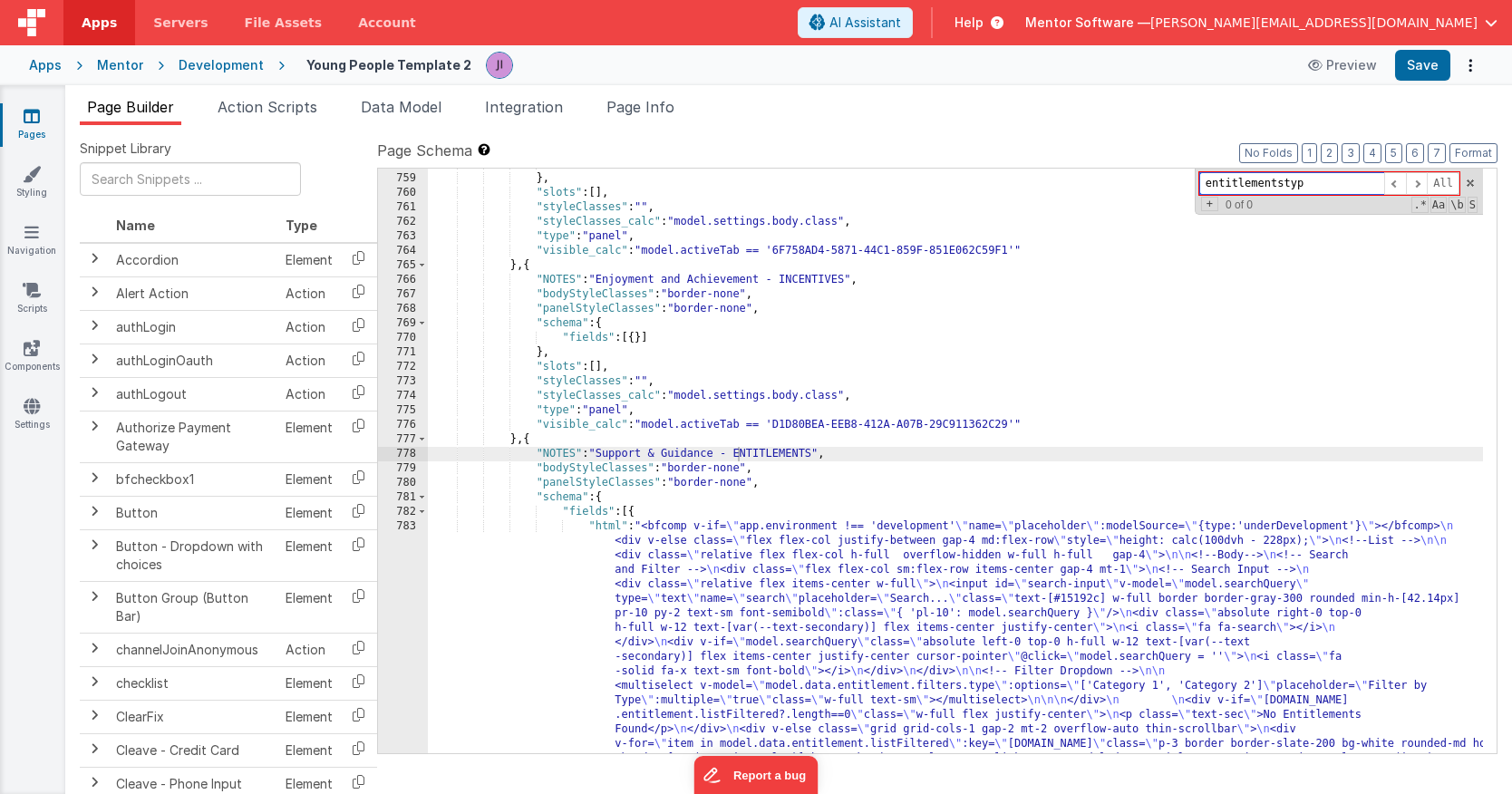
type input "entitlementstype"
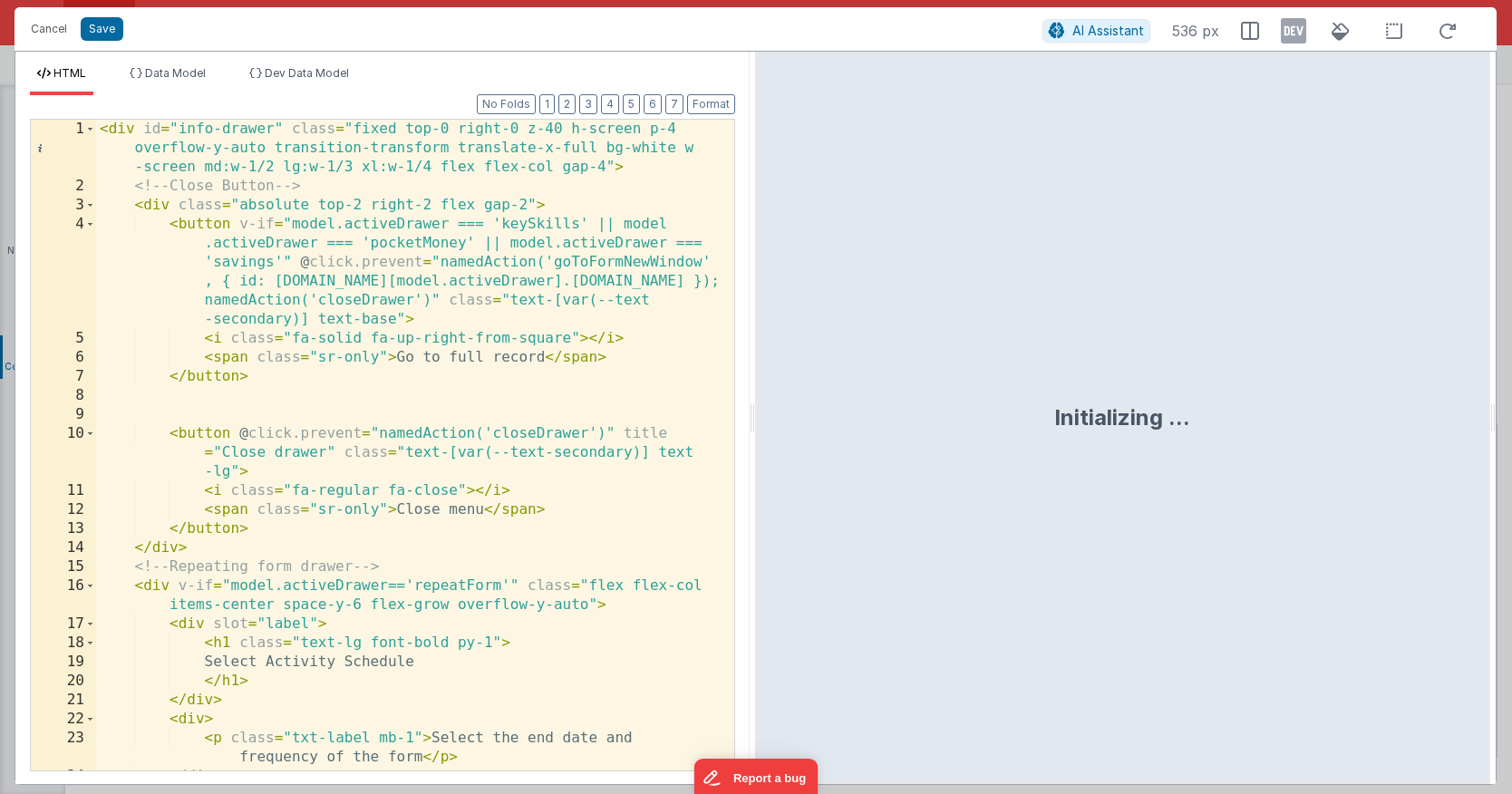
click at [397, 287] on div "< div id = "info-drawer" class = "fixed top-0 right-0 z-40 h-screen p-4 overflo…" at bounding box center [408, 483] width 624 height 727
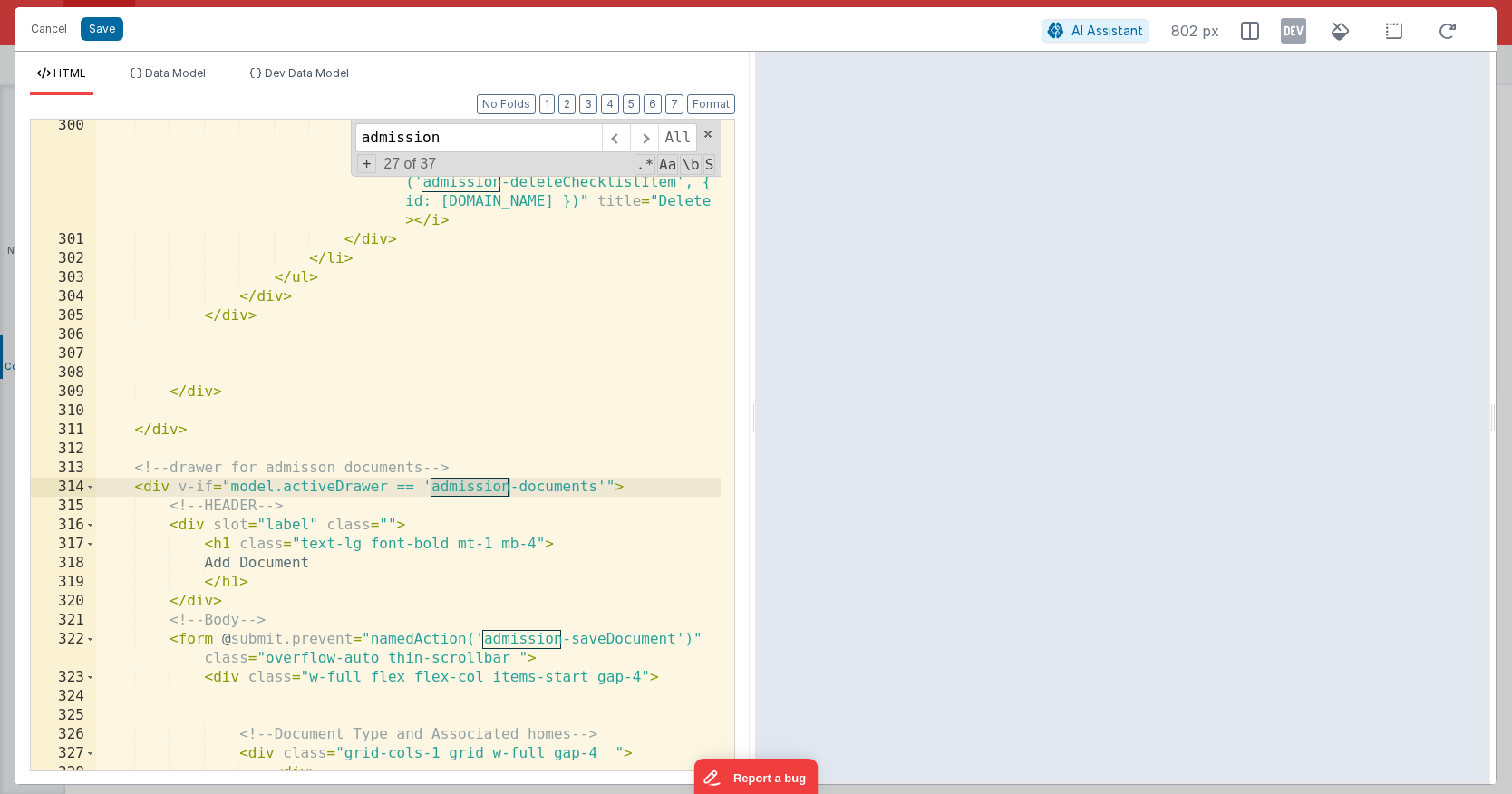
scroll to position [1720, 0]
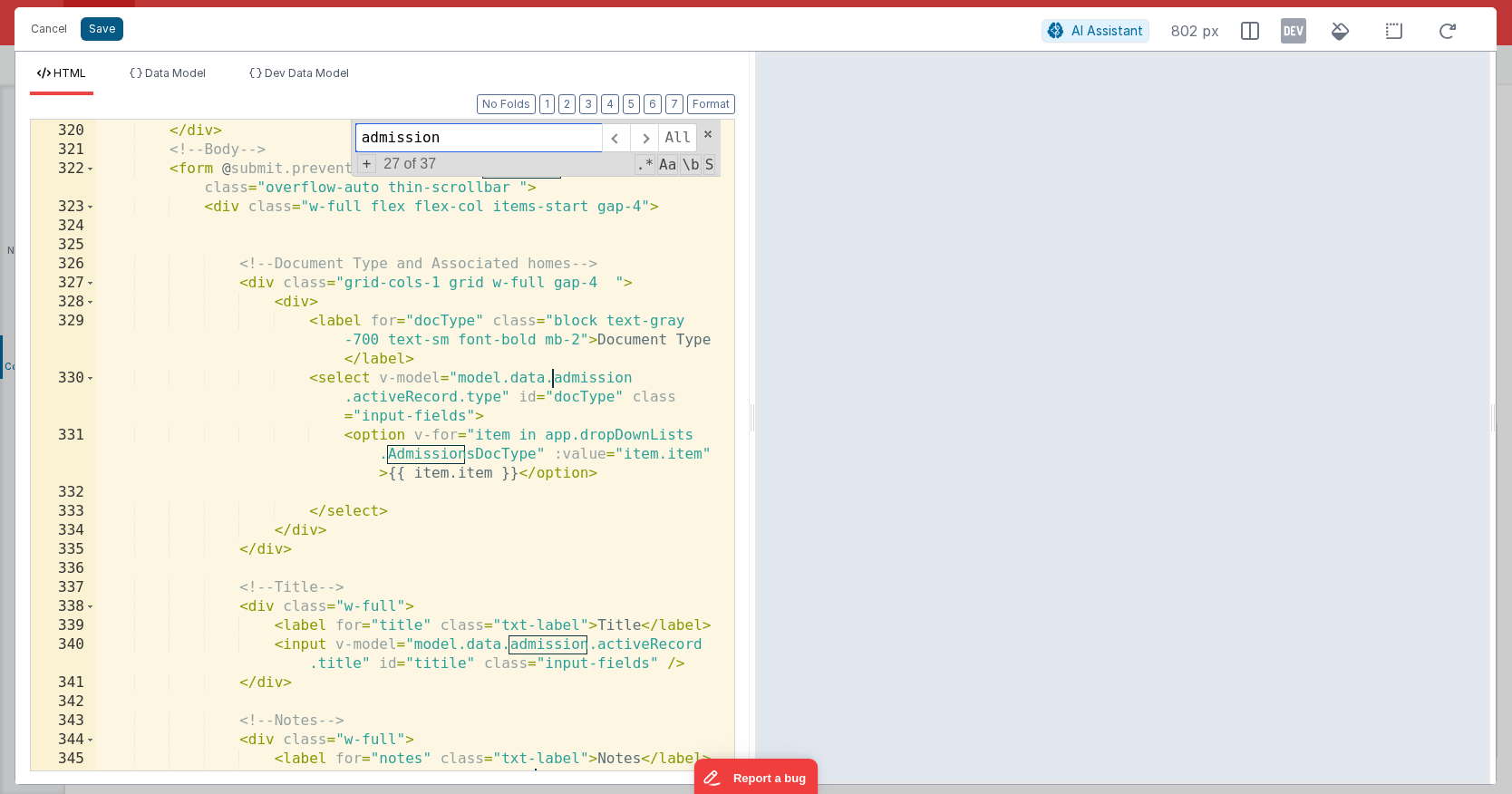
type input "admission"
click at [103, 28] on button "Save" at bounding box center [102, 29] width 43 height 24
